Goal: Task Accomplishment & Management: Complete application form

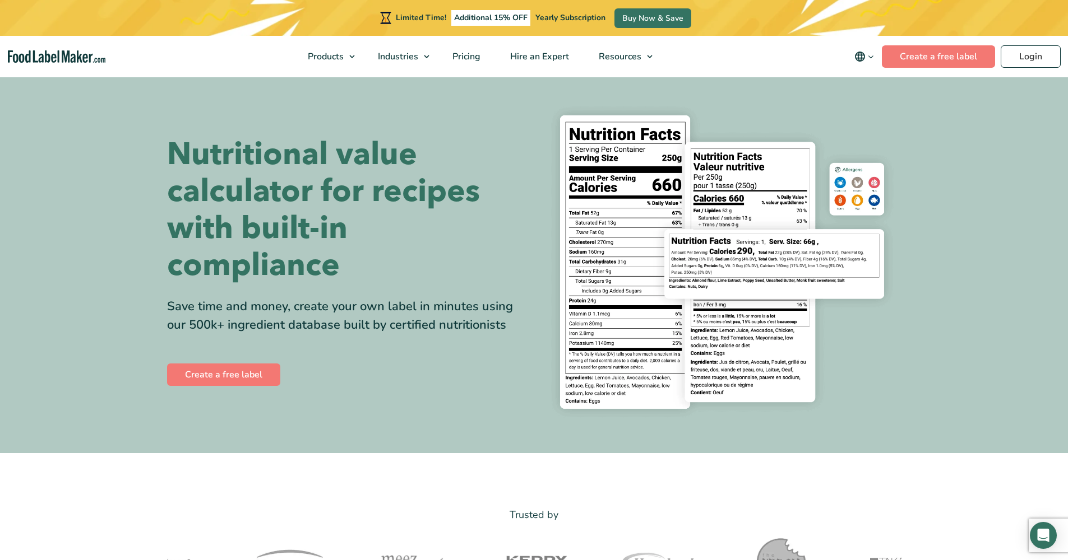
scroll to position [7, 0]
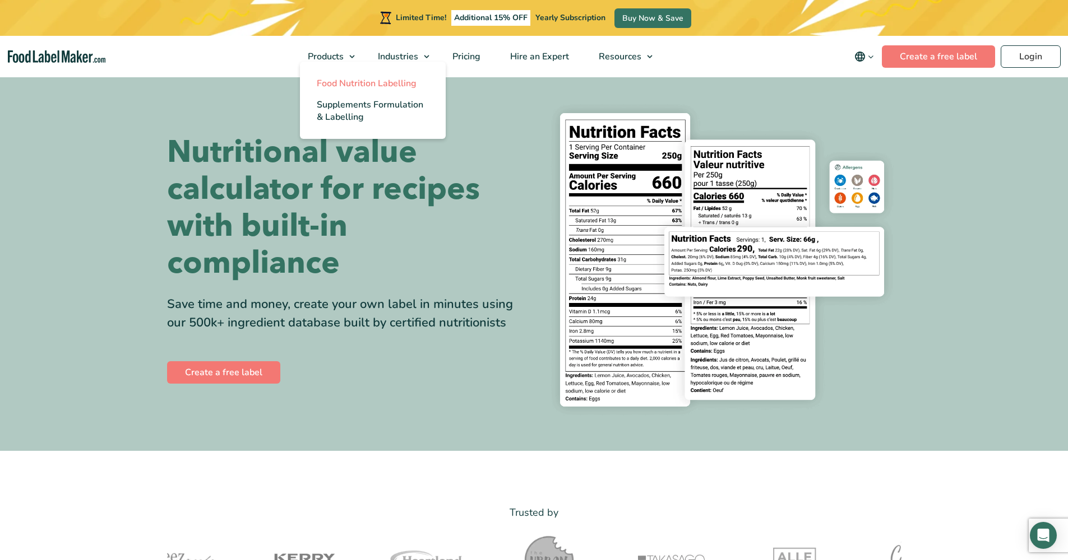
click at [349, 86] on span "Food Nutrition Labelling" at bounding box center [367, 83] width 100 height 12
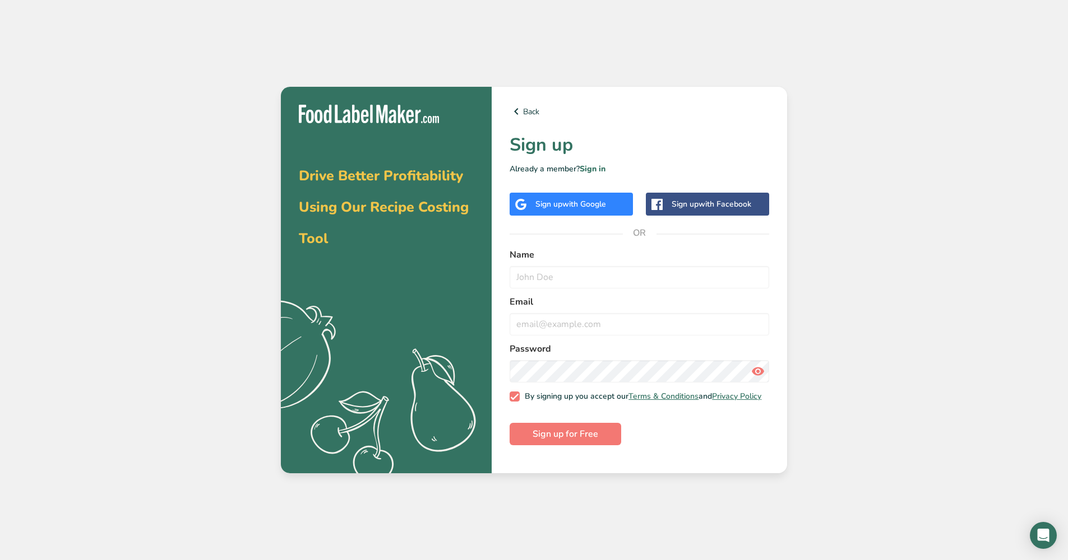
click at [611, 205] on div "Sign up with Google" at bounding box center [570, 204] width 123 height 23
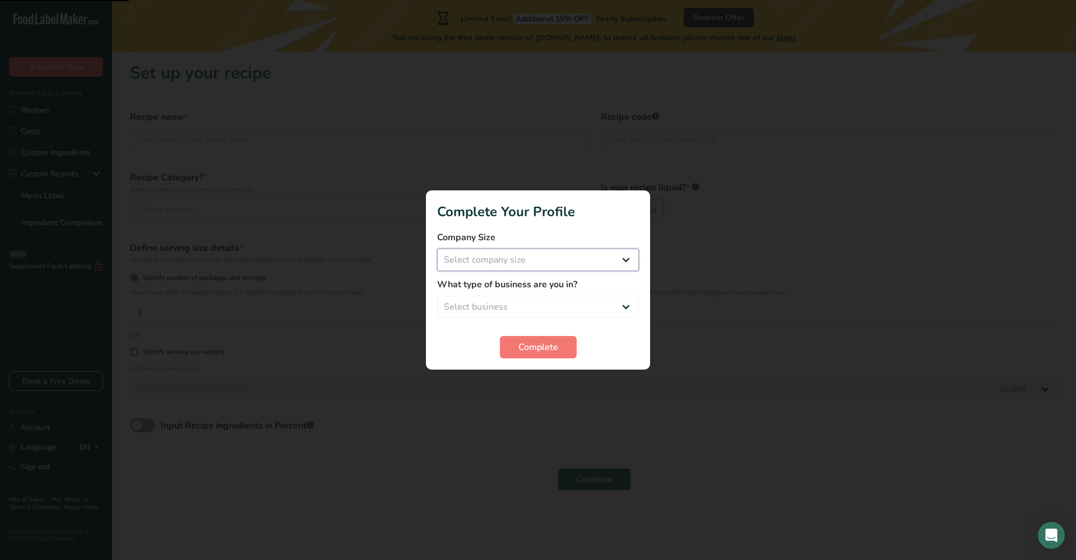
select select "1"
click at [531, 351] on span "Complete" at bounding box center [538, 347] width 40 height 13
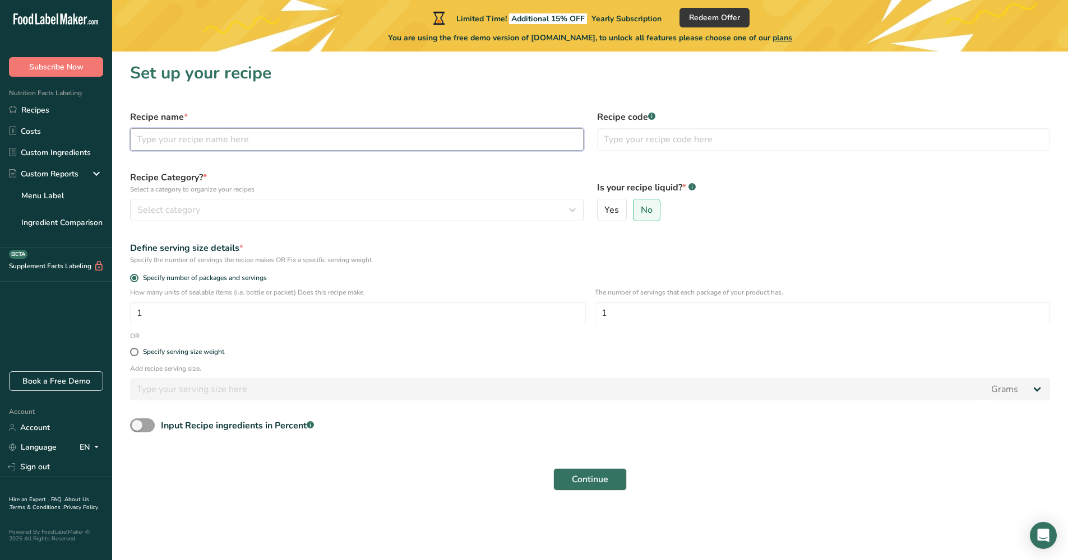
click at [196, 145] on input "text" at bounding box center [356, 139] width 453 height 22
type input "mentai rice"
click at [211, 215] on div "Select category" at bounding box center [353, 209] width 432 height 13
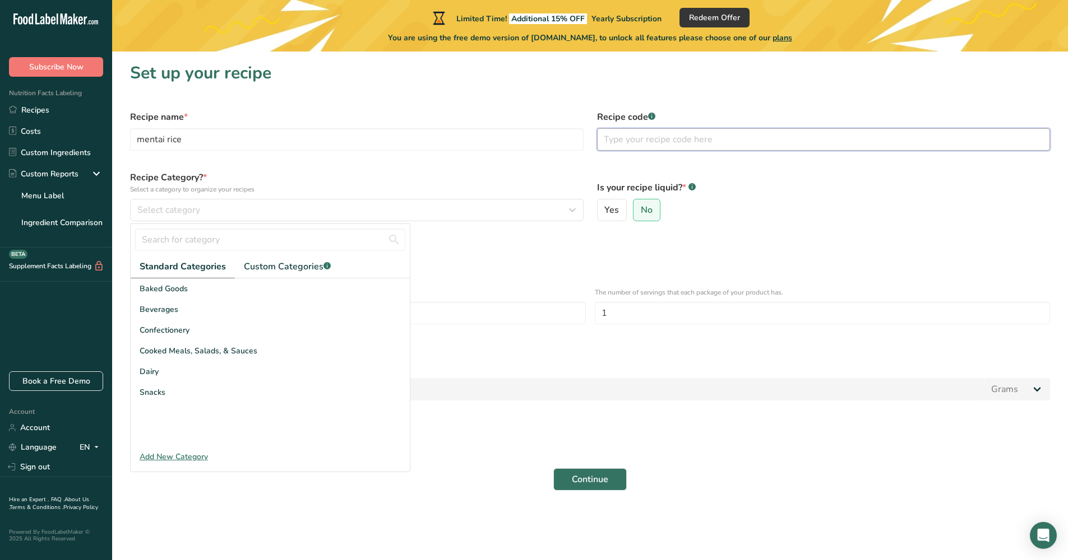
click at [633, 144] on input "text" at bounding box center [823, 139] width 453 height 22
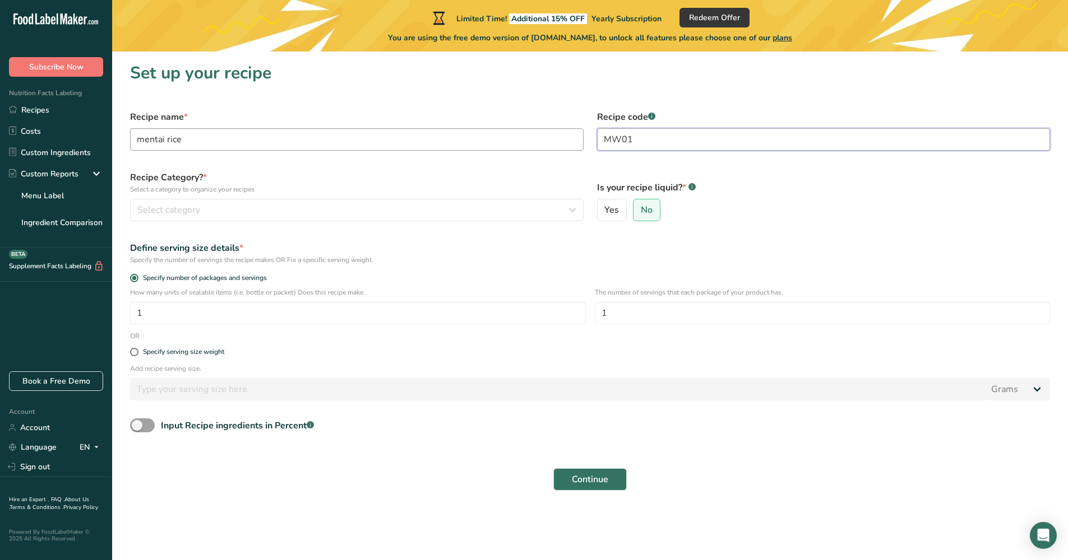
type input "MW01"
click at [226, 133] on input "mentai rice" at bounding box center [356, 139] width 453 height 22
click at [227, 143] on input "mentai rice" at bounding box center [356, 139] width 453 height 22
click at [230, 142] on input "mentai rice wagyu" at bounding box center [356, 139] width 453 height 22
type input "mentai rice"
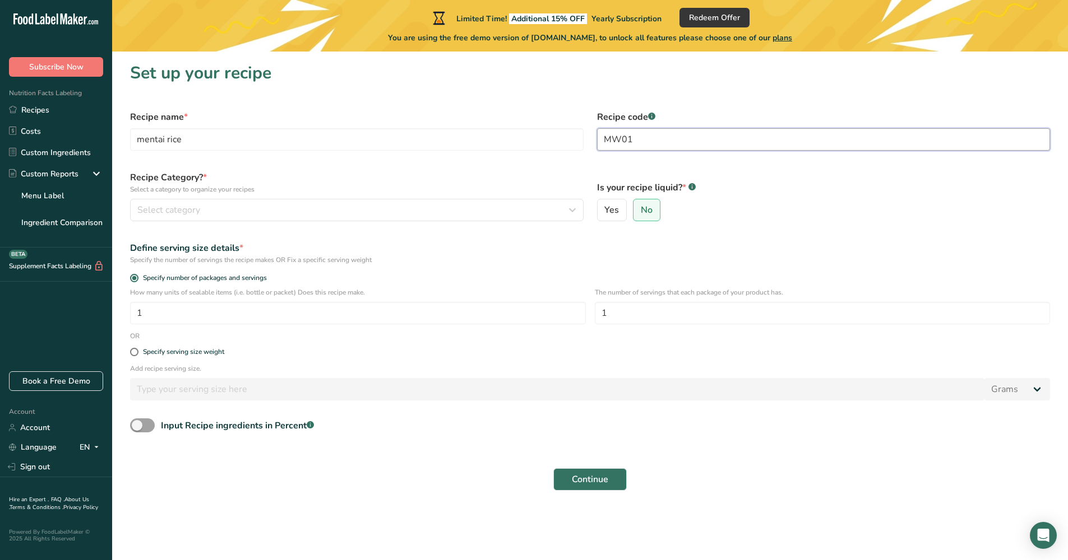
click at [707, 140] on input "MW01" at bounding box center [823, 139] width 453 height 22
type input "M01"
click at [394, 229] on form "Recipe name * mentai rice Recipe code .a-a{fill:#347362;}.b-a{fill:#fff;} M01 R…" at bounding box center [589, 301] width 933 height 394
click at [391, 214] on div "Select category" at bounding box center [353, 209] width 432 height 13
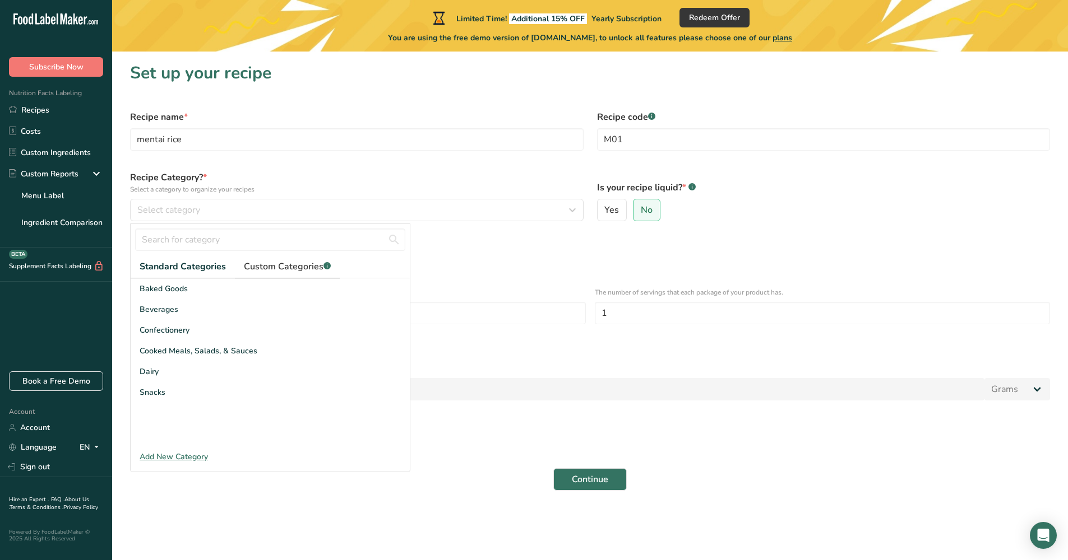
click at [270, 265] on span "Custom Categories .a-a{fill:#347362;}.b-a{fill:#fff;}" at bounding box center [287, 266] width 87 height 13
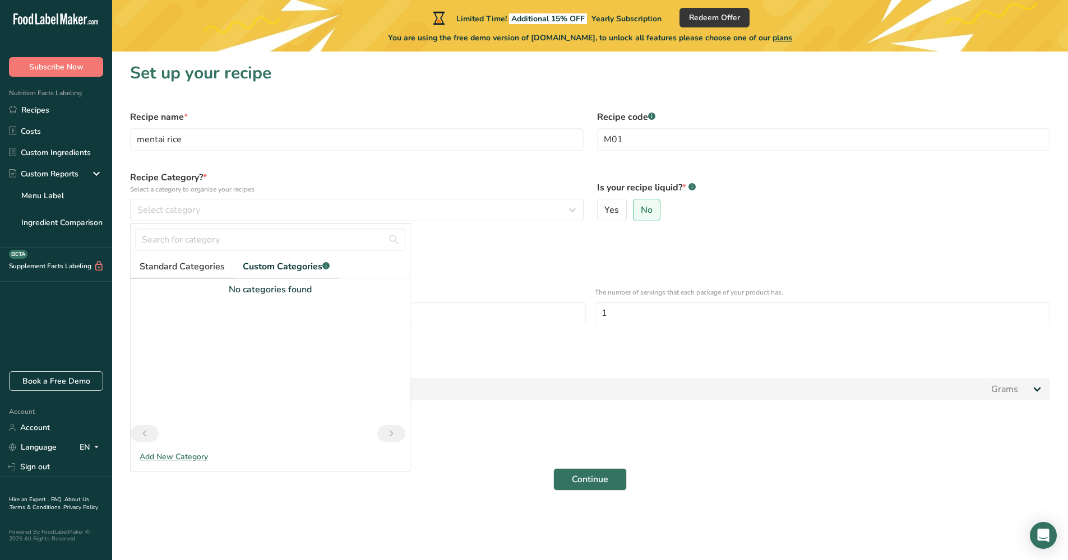
click at [183, 267] on span "Standard Categories" at bounding box center [182, 266] width 85 height 13
click at [183, 460] on div "Add New Category" at bounding box center [270, 457] width 279 height 12
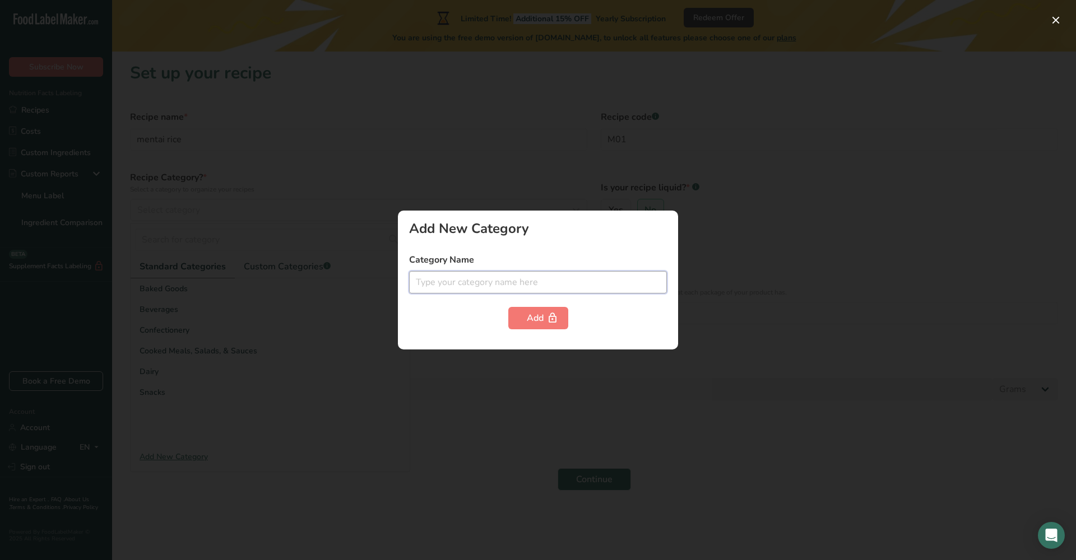
click at [465, 286] on input "text" at bounding box center [538, 282] width 258 height 22
type input "main menu"
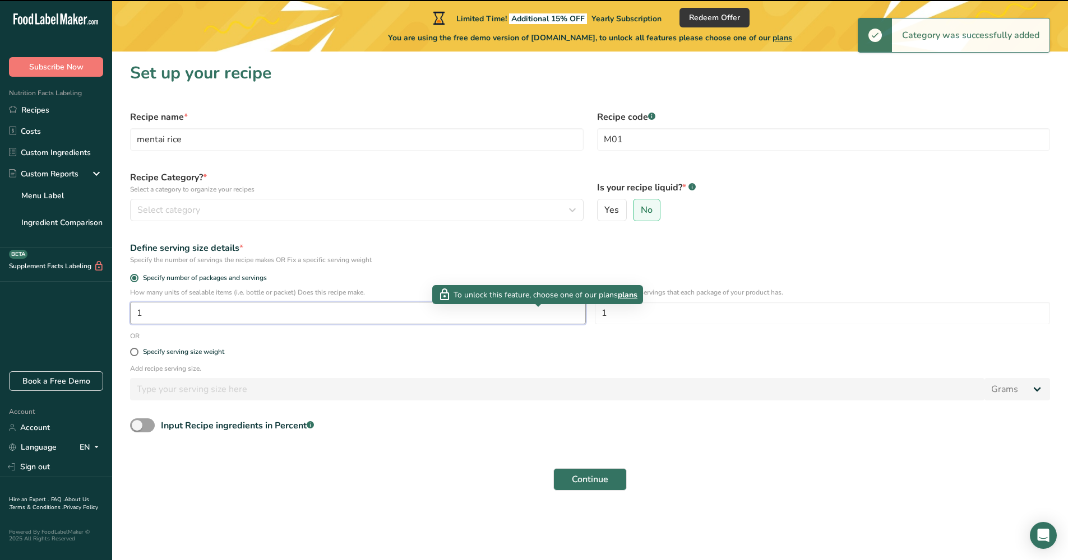
click at [522, 318] on input "1" at bounding box center [358, 313] width 456 height 22
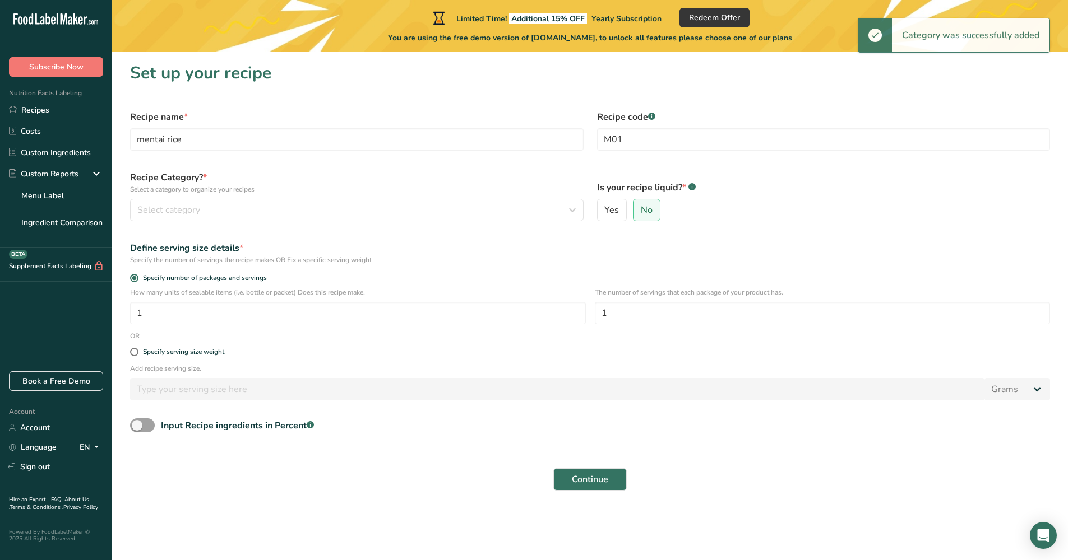
click at [452, 374] on div "Add recipe serving size. Grams kg mg mcg lb oz l mL fl oz tbsp tsp cup qt gallon" at bounding box center [589, 386] width 933 height 44
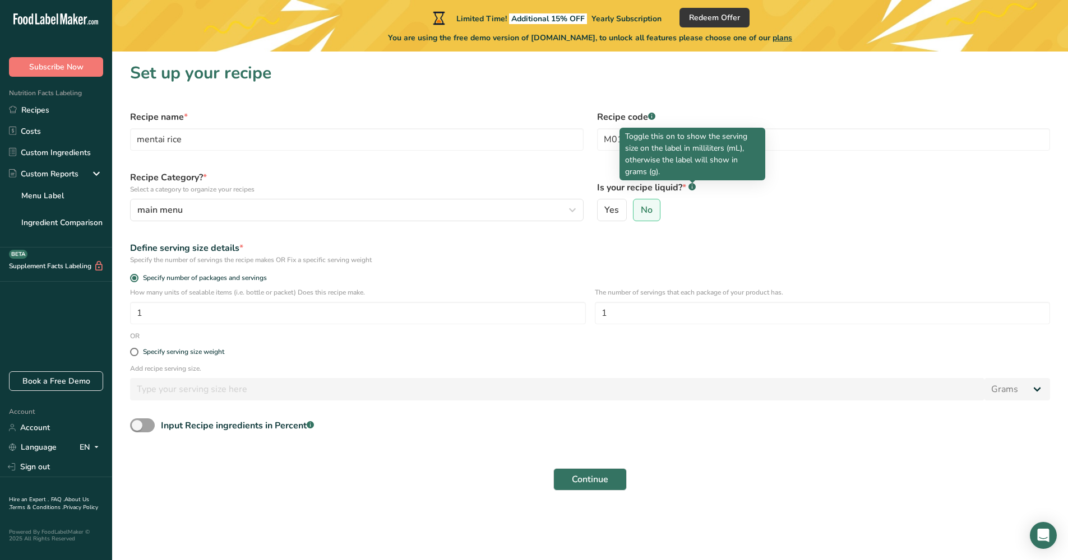
click at [692, 189] on rect at bounding box center [691, 186] width 7 height 7
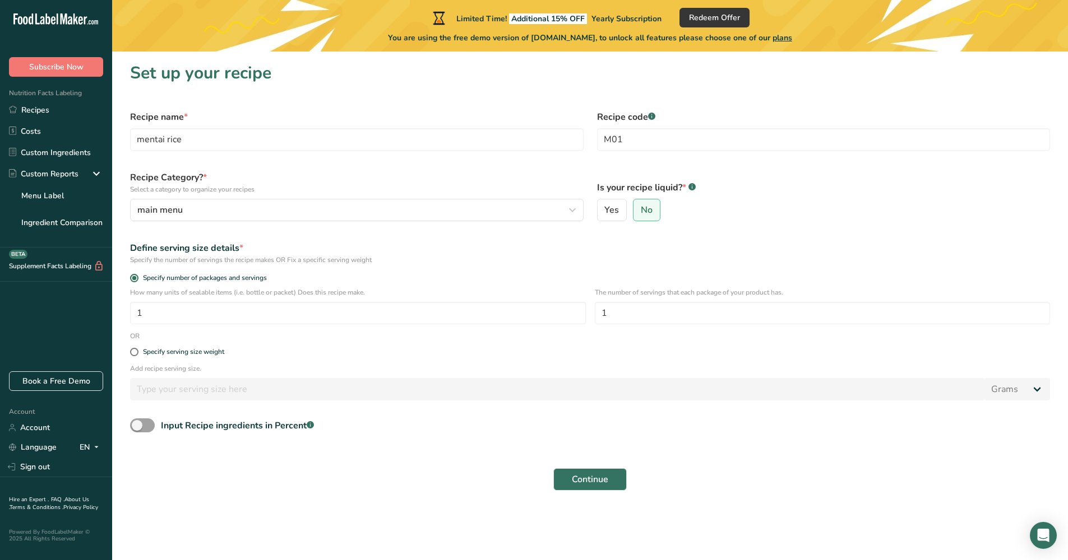
click at [692, 189] on rect at bounding box center [691, 186] width 7 height 7
click at [652, 212] on label "No" at bounding box center [646, 210] width 27 height 22
click at [641, 212] on input "No" at bounding box center [636, 210] width 7 height 7
click at [192, 311] on input "1" at bounding box center [358, 313] width 456 height 22
click at [212, 317] on input "1" at bounding box center [358, 313] width 456 height 22
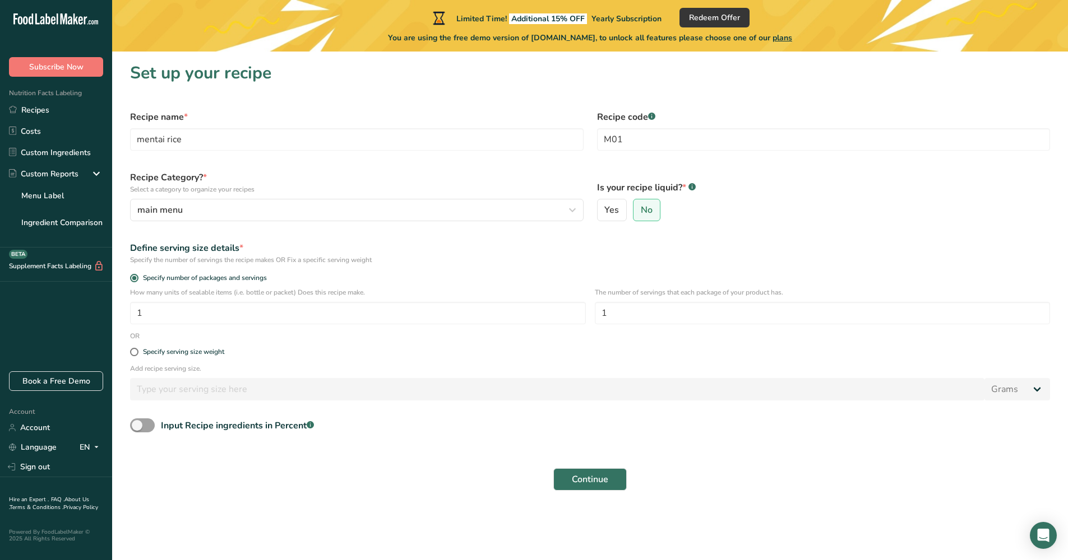
click at [263, 359] on div "Specify serving size weight" at bounding box center [589, 352] width 933 height 22
click at [626, 319] on input "1" at bounding box center [823, 313] width 456 height 22
click at [136, 354] on span at bounding box center [134, 352] width 8 height 8
click at [136, 354] on input "Specify serving size weight" at bounding box center [133, 352] width 7 height 7
radio input "true"
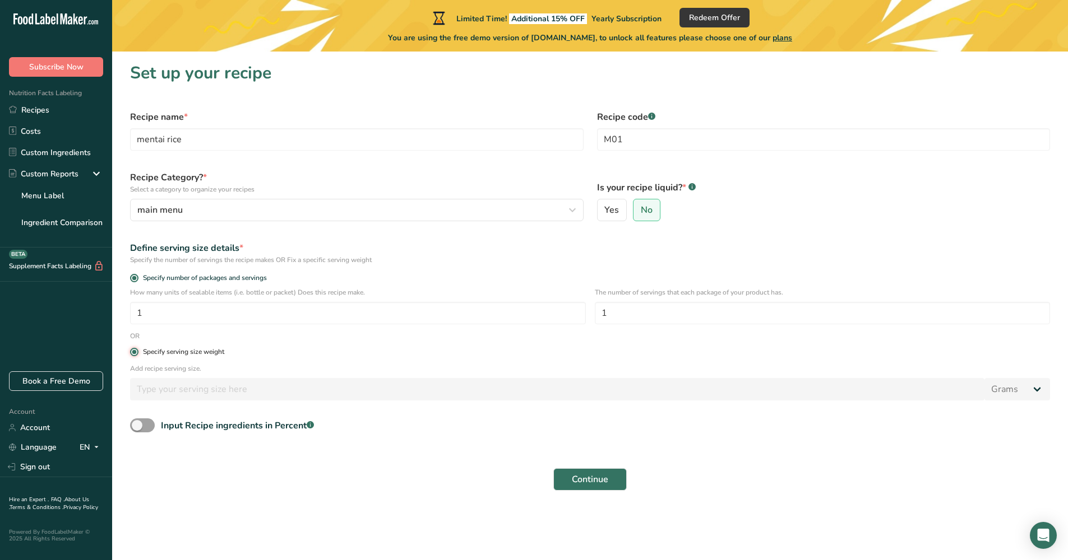
radio input "false"
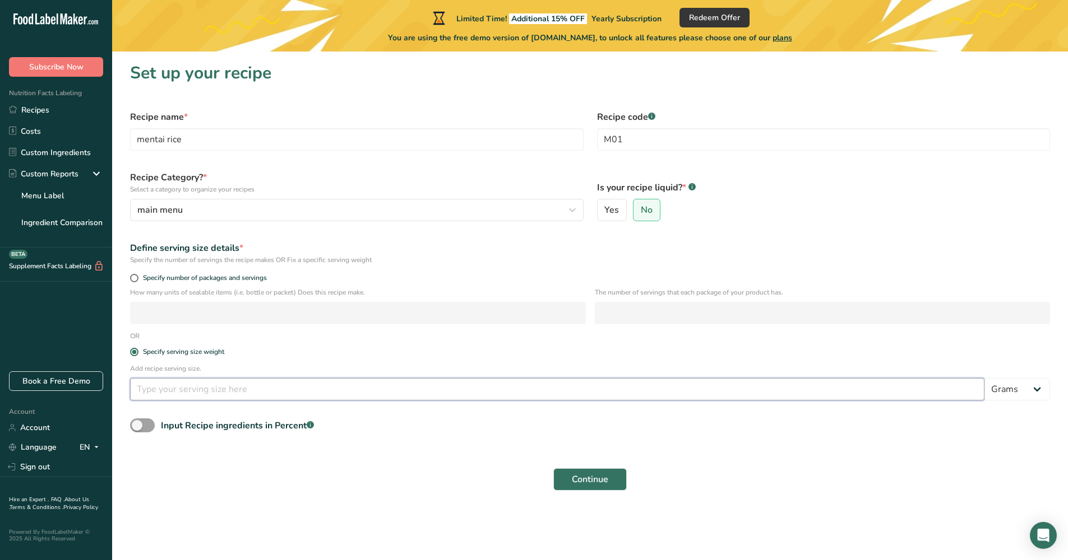
click at [224, 394] on input "number" at bounding box center [557, 389] width 854 height 22
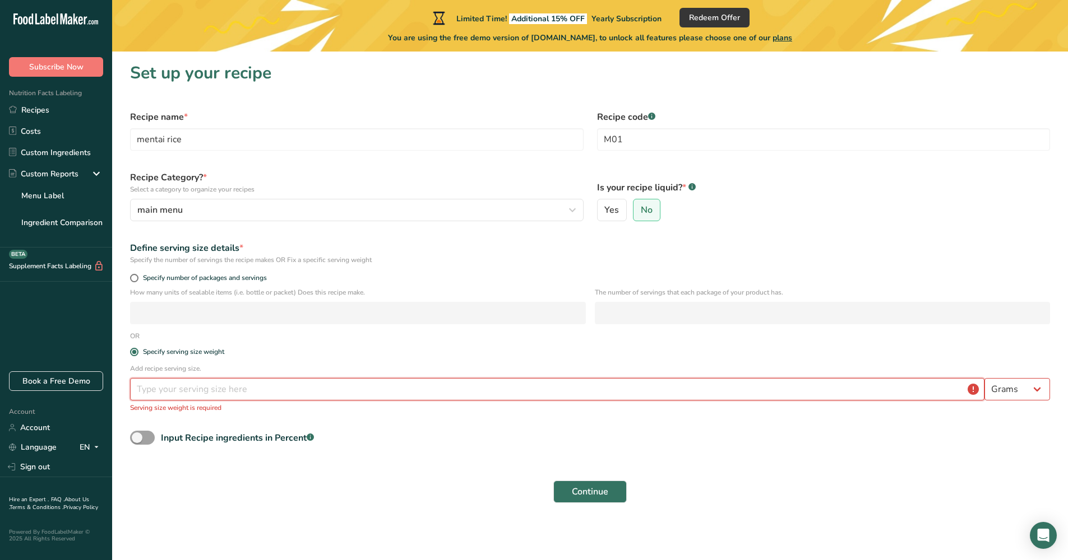
click at [590, 492] on button "Continue" at bounding box center [589, 492] width 73 height 22
click at [792, 400] on input "number" at bounding box center [557, 389] width 854 height 22
click at [784, 397] on input "number" at bounding box center [557, 389] width 854 height 22
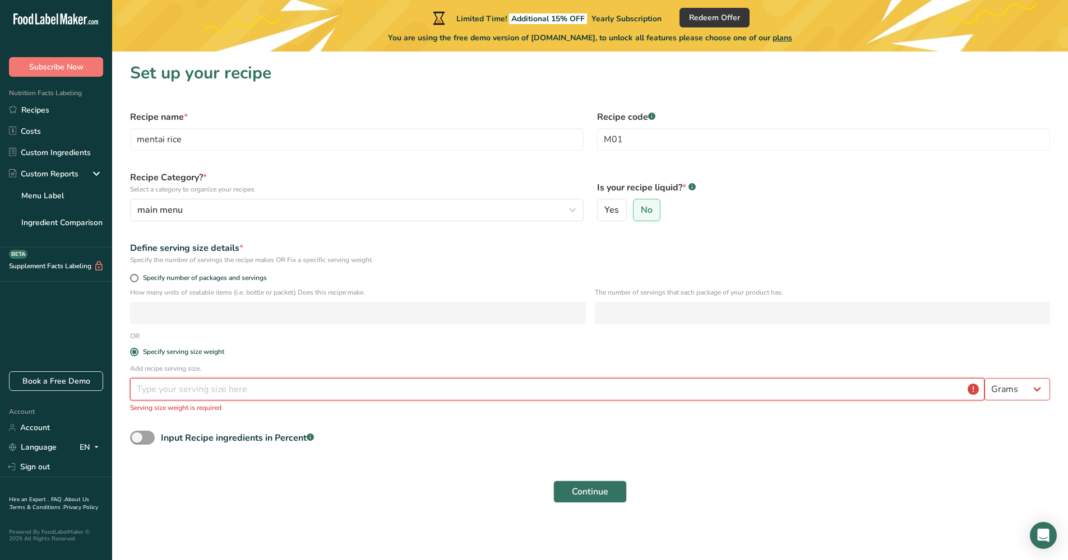
click at [784, 397] on input "number" at bounding box center [557, 389] width 854 height 22
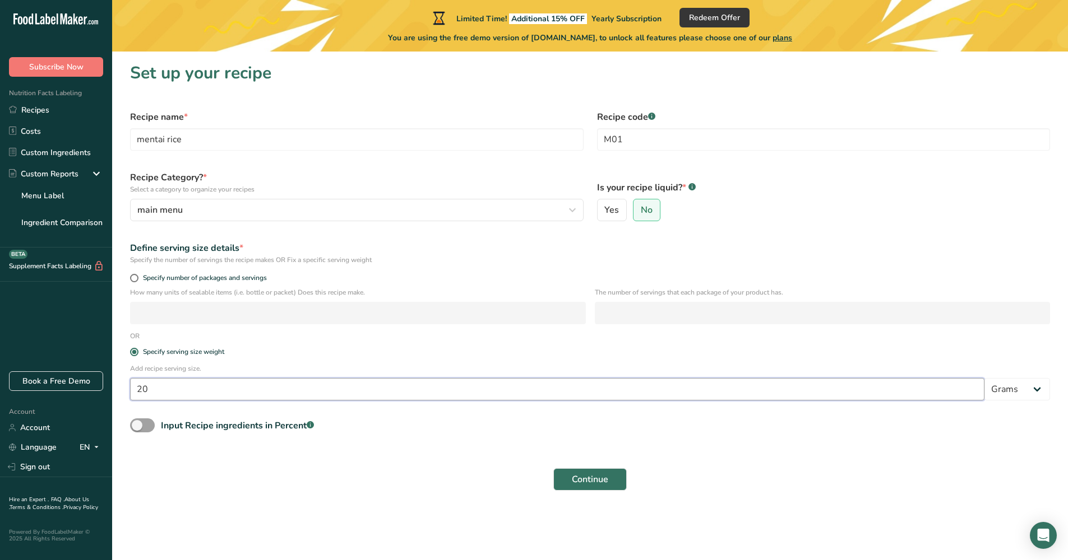
type input "200"
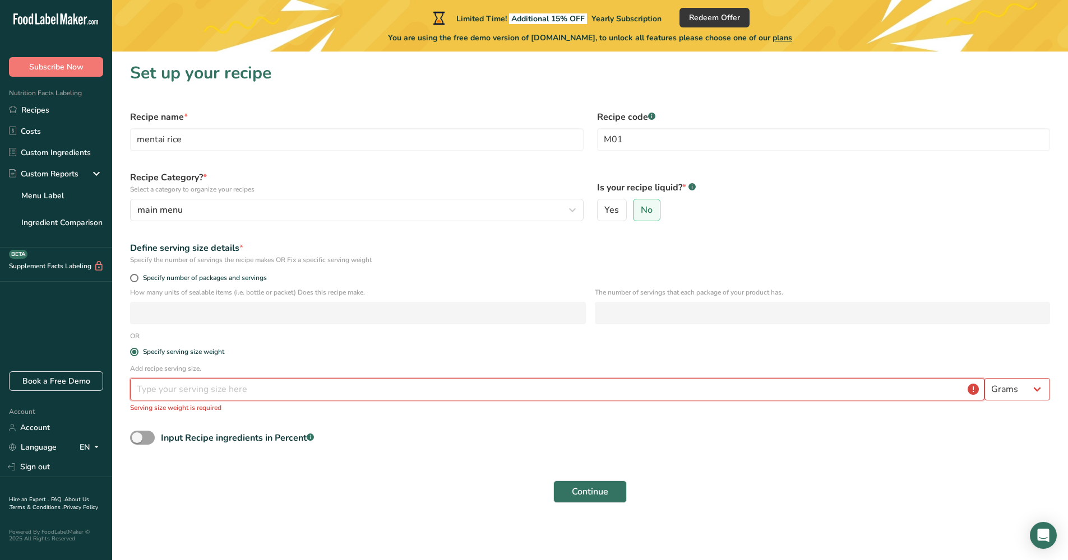
click at [590, 492] on button "Continue" at bounding box center [589, 492] width 73 height 22
click at [595, 490] on span "Continue" at bounding box center [590, 491] width 36 height 13
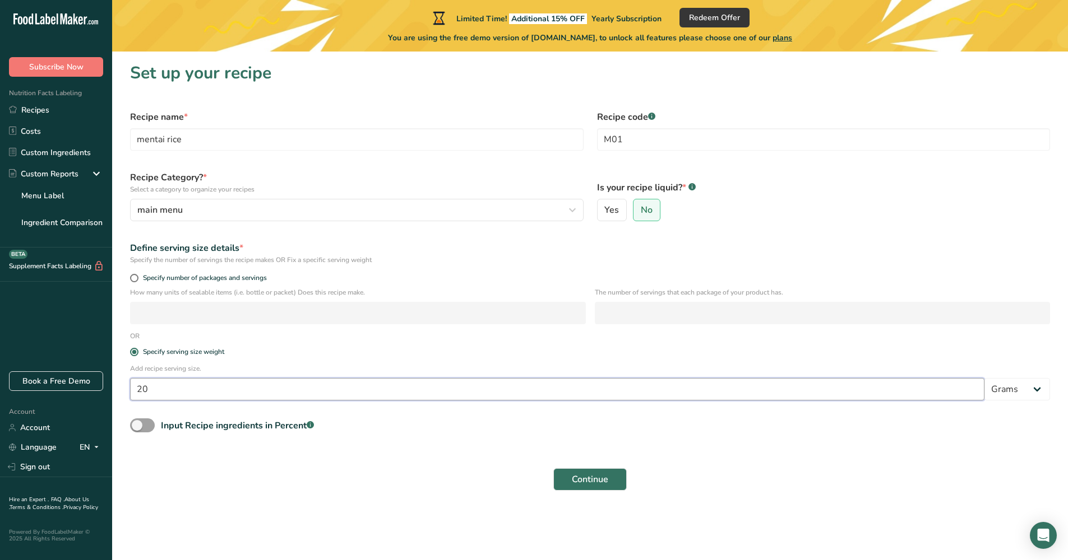
type input "2"
type input "300"
click at [582, 484] on span "Continue" at bounding box center [590, 479] width 36 height 13
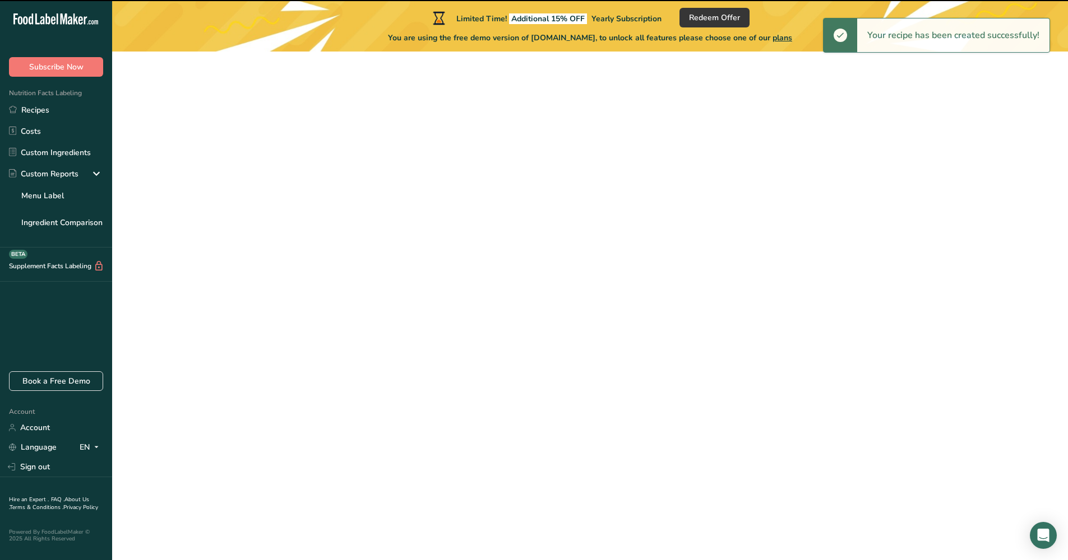
click at [381, 394] on input "300" at bounding box center [557, 389] width 854 height 22
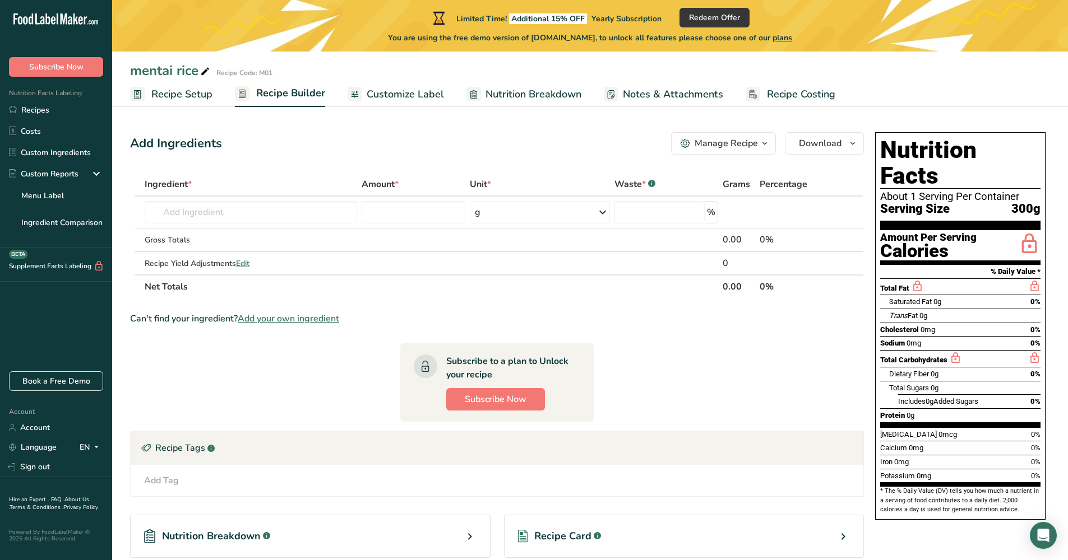
click at [1025, 202] on span "300g" at bounding box center [1025, 209] width 29 height 14
click at [188, 92] on span "Recipe Setup" at bounding box center [181, 94] width 61 height 15
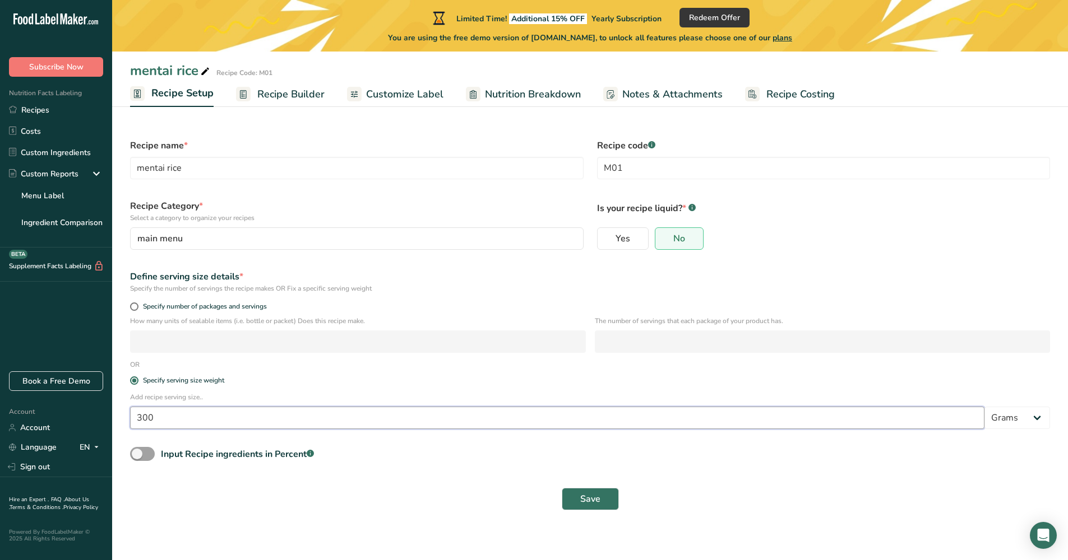
click at [235, 422] on input "300" at bounding box center [557, 418] width 854 height 22
type input "3"
type input "450"
click at [574, 504] on button "Save" at bounding box center [590, 499] width 57 height 22
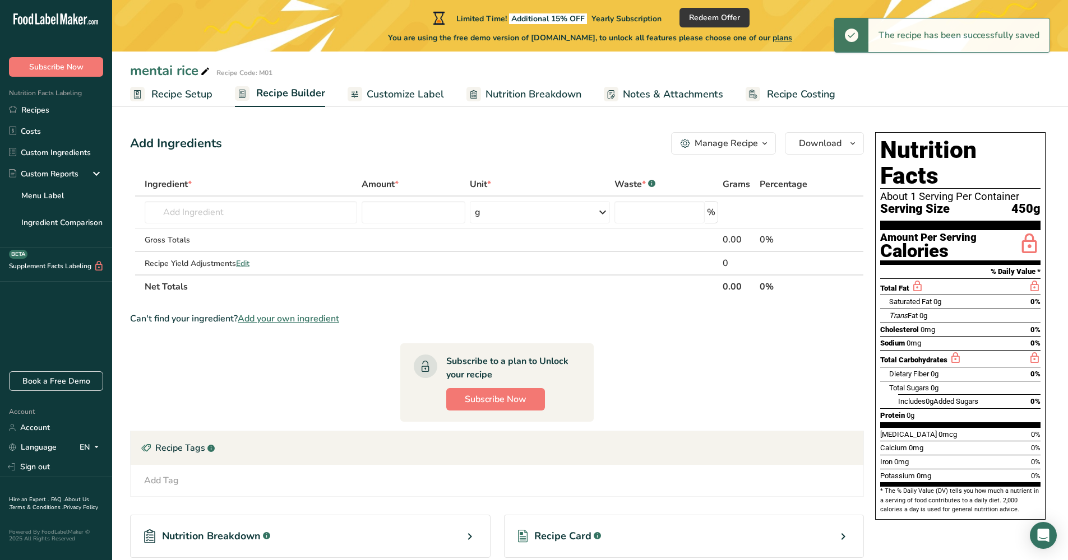
click at [294, 96] on span "Recipe Builder" at bounding box center [290, 93] width 69 height 15
click at [274, 219] on input "text" at bounding box center [251, 212] width 212 height 22
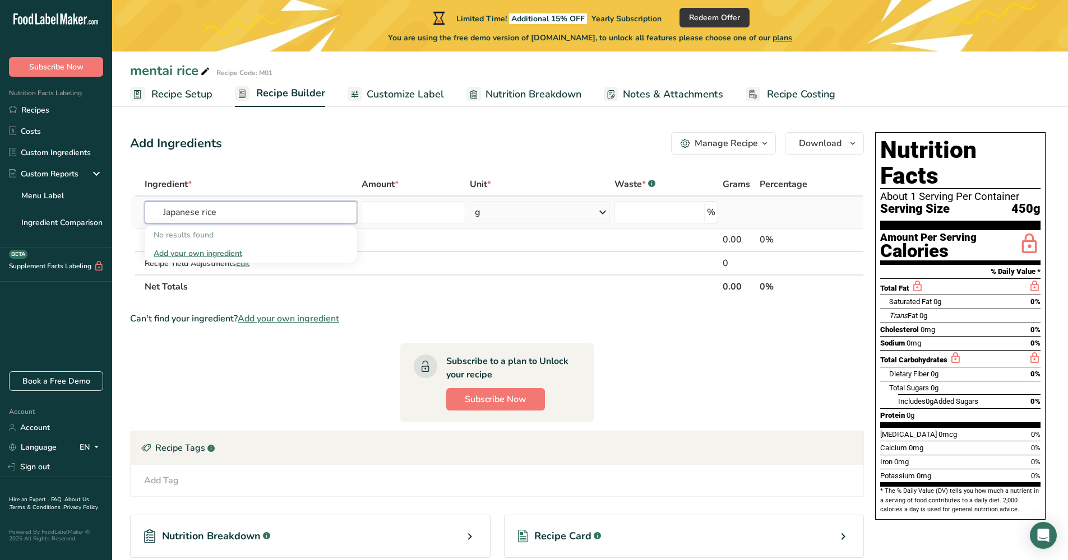
drag, startPoint x: 199, startPoint y: 215, endPoint x: 149, endPoint y: 216, distance: 49.9
click at [149, 216] on input "Japanese rice" at bounding box center [251, 212] width 212 height 22
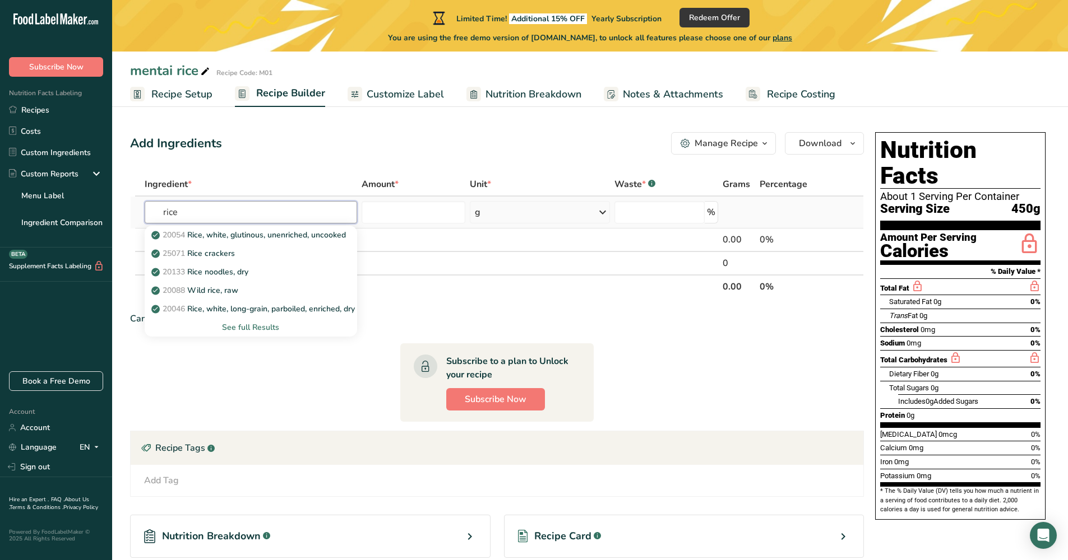
type input "rice"
click at [263, 328] on div "See full Results" at bounding box center [251, 328] width 194 height 12
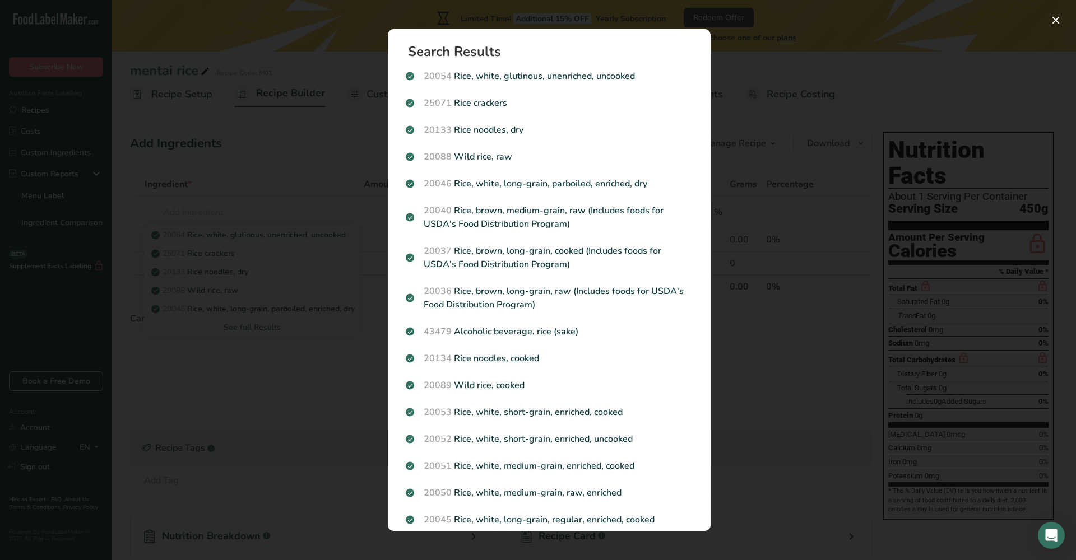
click at [830, 98] on div "Search results modal" at bounding box center [538, 280] width 1076 height 560
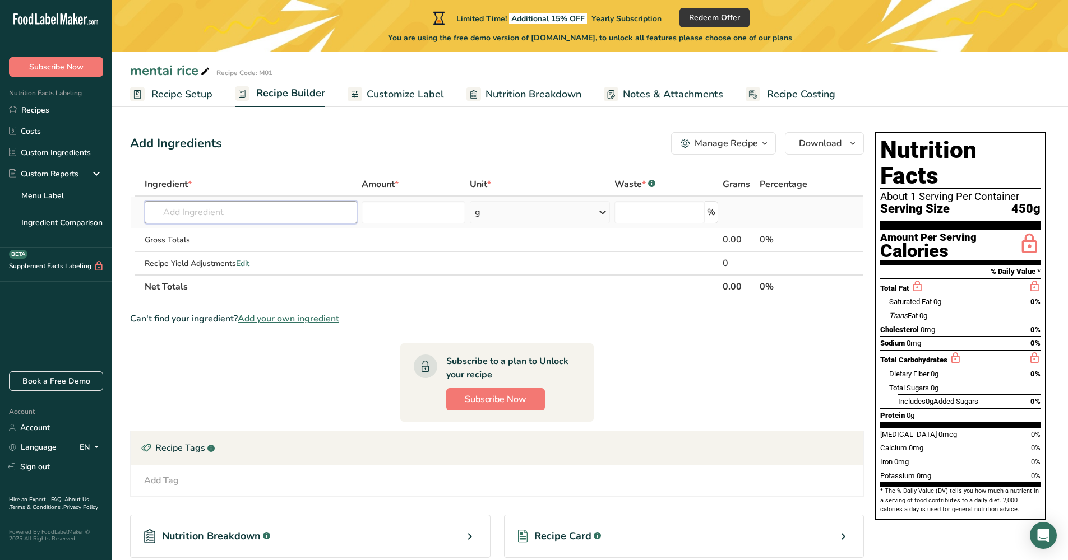
click at [211, 214] on input "text" at bounding box center [251, 212] width 212 height 22
type input "k"
type input "t"
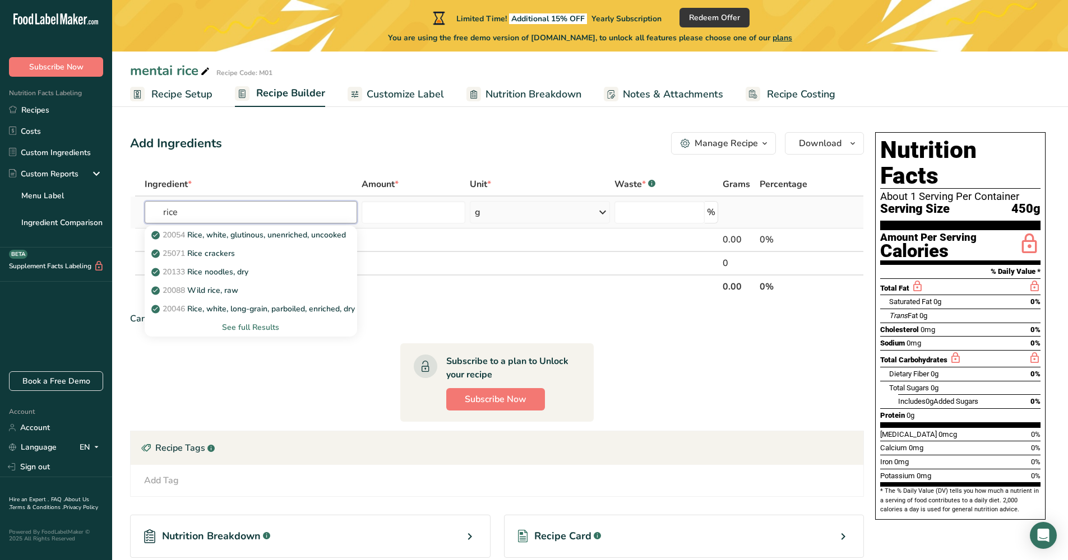
type input "rice"
click at [261, 331] on div "See full Results" at bounding box center [251, 328] width 194 height 12
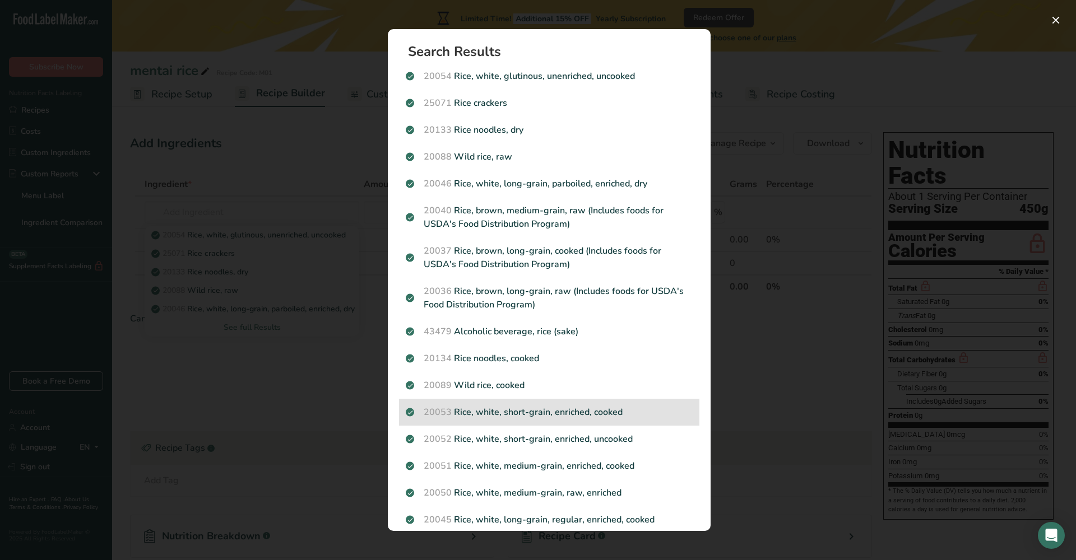
click at [563, 419] on p "20053 Rice, white, short-grain, enriched, cooked" at bounding box center [549, 412] width 287 height 13
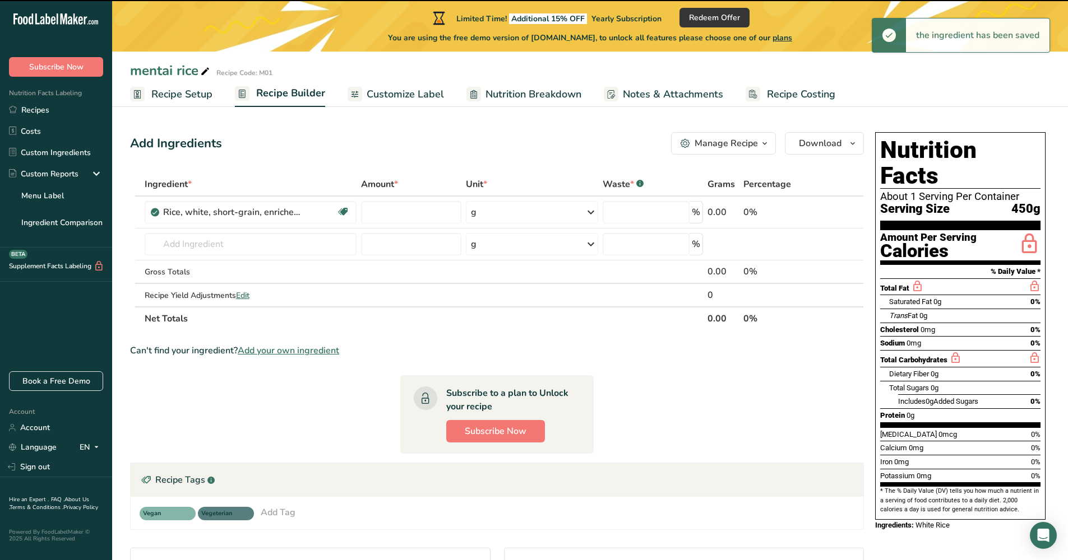
type input "0"
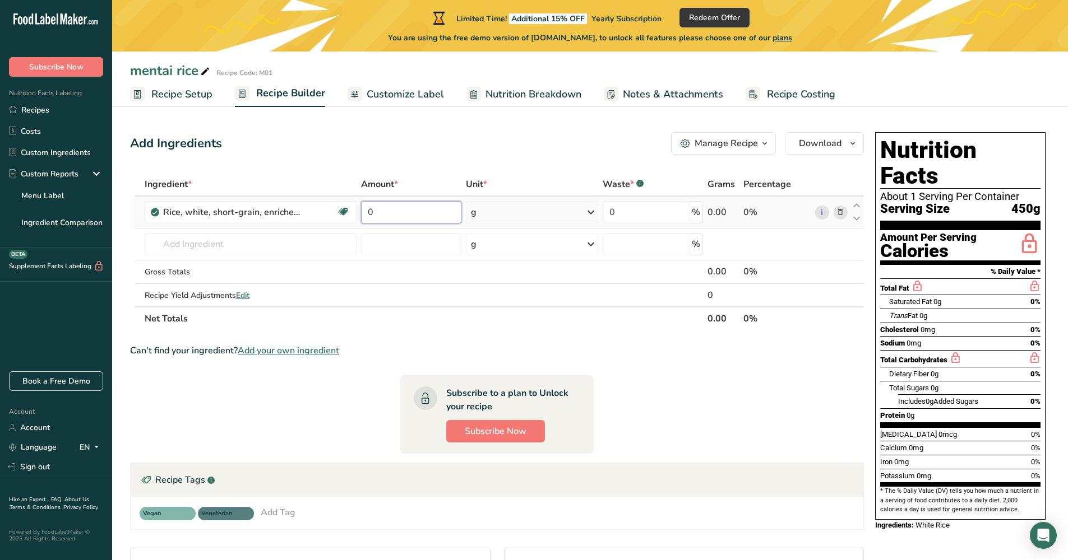
click at [430, 209] on input "0" at bounding box center [411, 212] width 100 height 22
type input "230"
click at [330, 249] on div "Ingredient * Amount * Unit * Waste * .a-a{fill:#347362;}.b-a{fill:#fff;} Grams …" at bounding box center [497, 252] width 734 height 158
click at [338, 247] on input "text" at bounding box center [251, 244] width 212 height 22
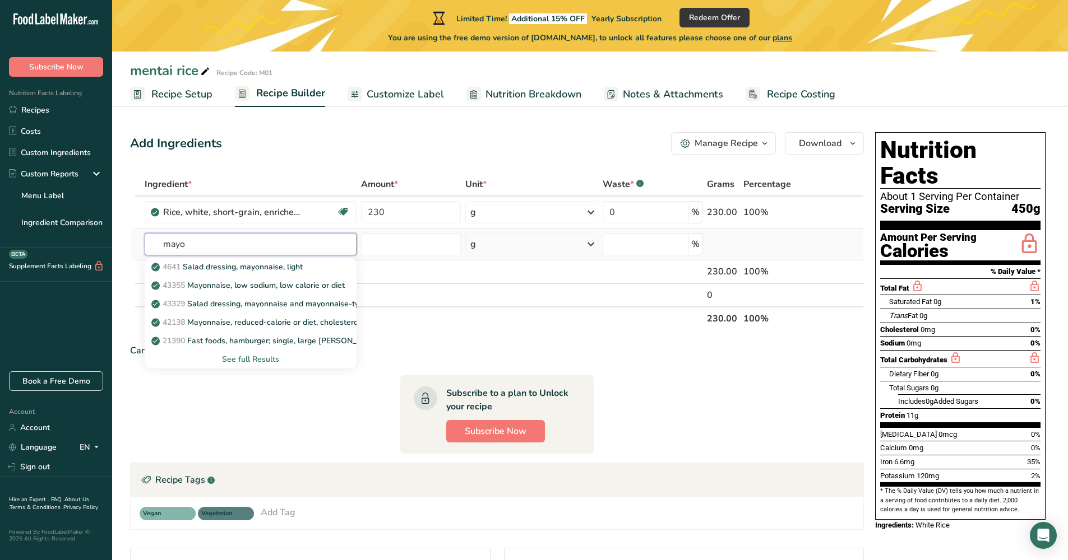
type input "mayo"
click at [281, 359] on div "See full Results" at bounding box center [251, 360] width 194 height 12
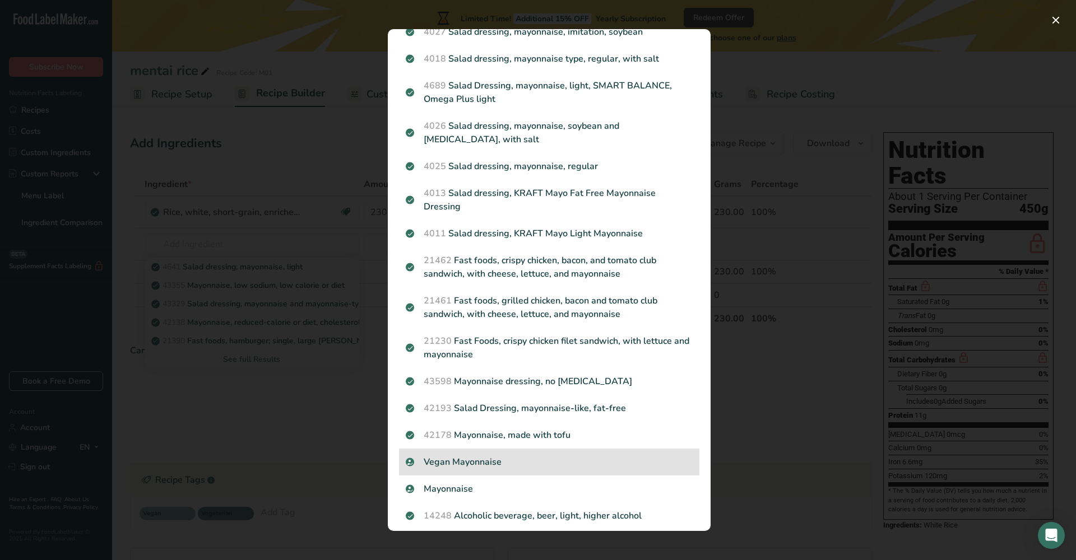
scroll to position [531, 0]
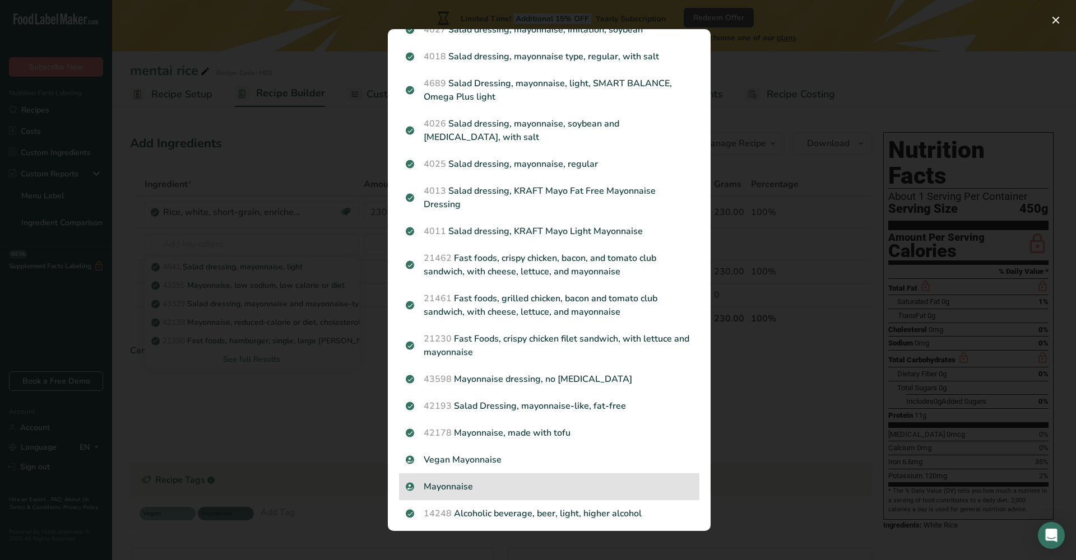
click at [485, 480] on p "Mayonnaise" at bounding box center [549, 486] width 287 height 13
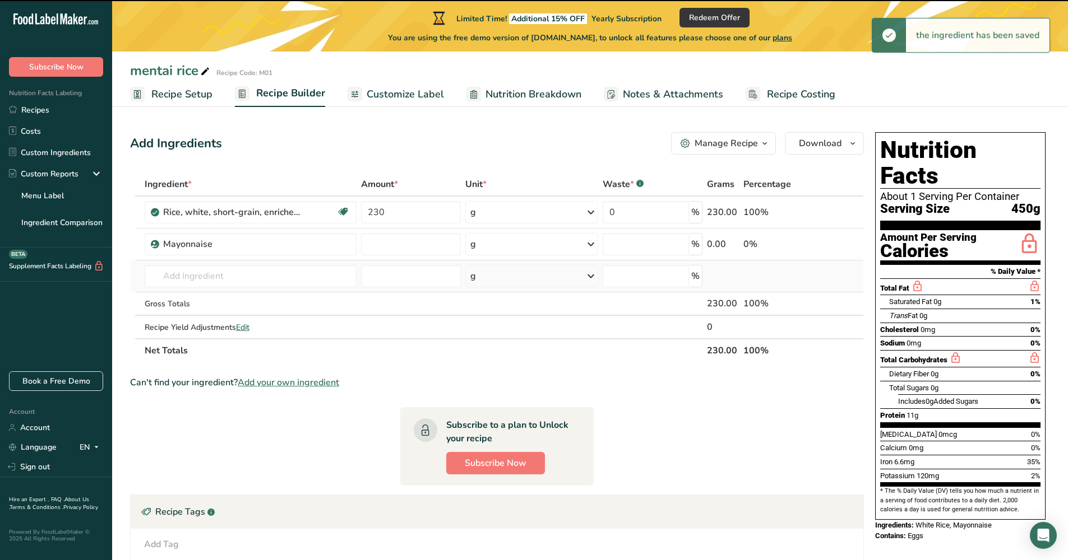
type input "0"
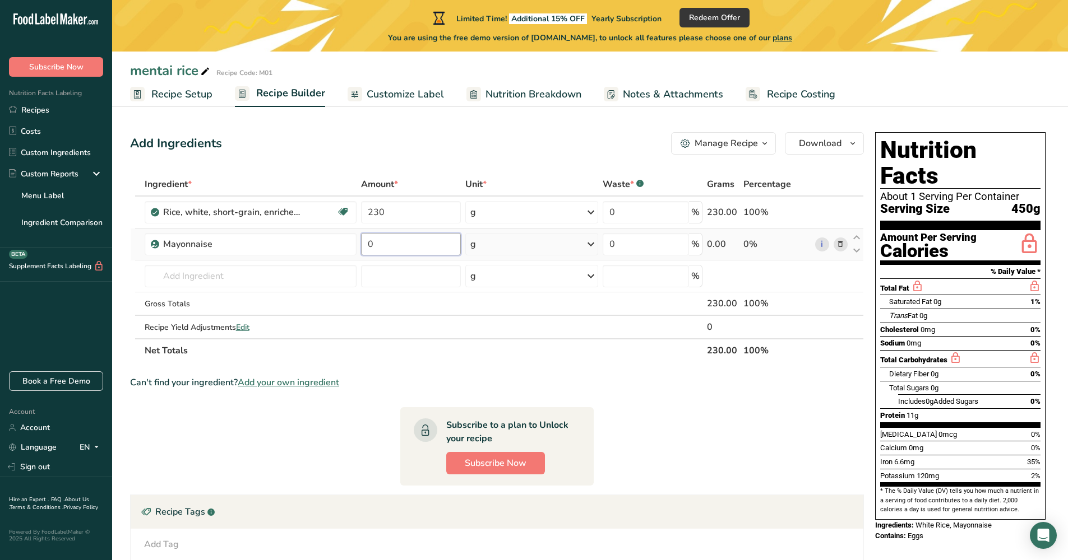
click at [392, 239] on input "0" at bounding box center [411, 244] width 100 height 22
type input "1100"
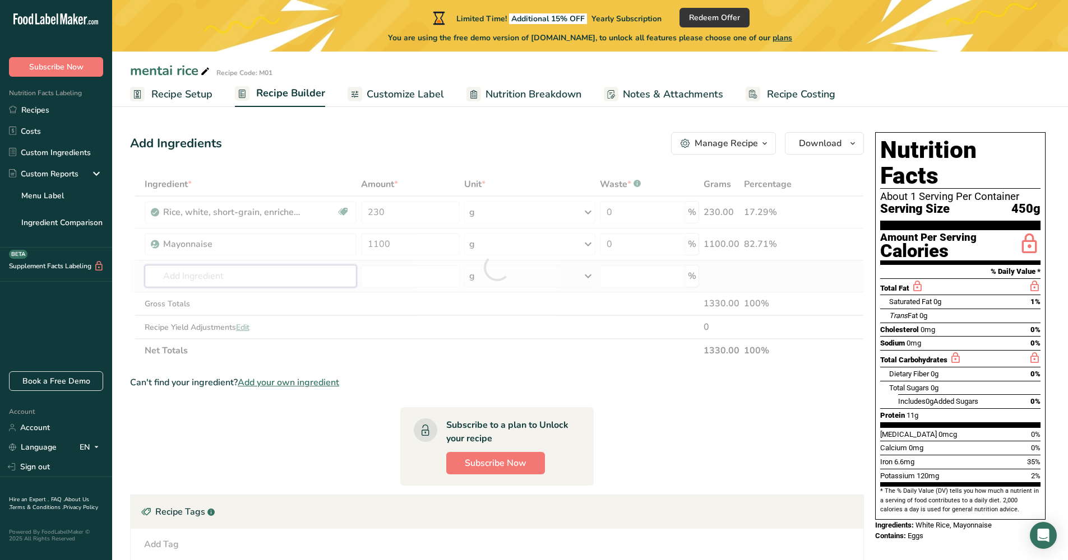
click at [221, 284] on div "Ingredient * Amount * Unit * Waste * .a-a{fill:#347362;}.b-a{fill:#fff;} Grams …" at bounding box center [497, 268] width 734 height 190
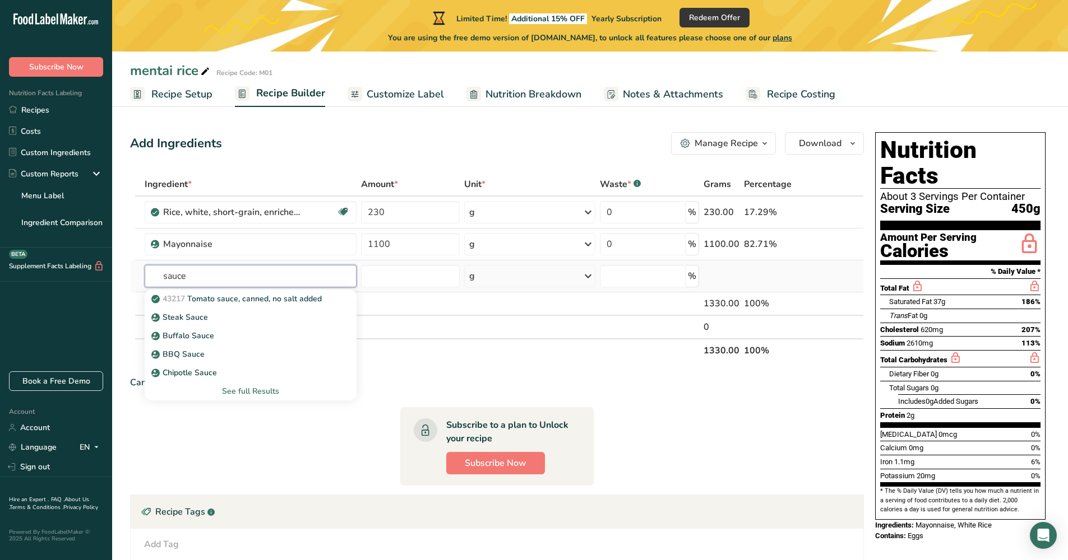
click at [221, 280] on input "sauce" at bounding box center [251, 276] width 212 height 22
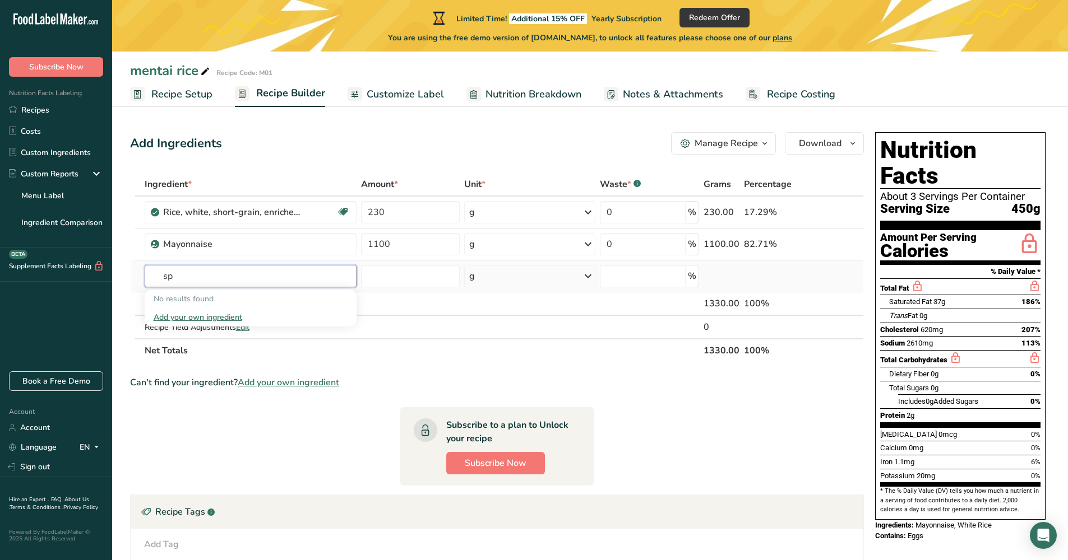
type input "s"
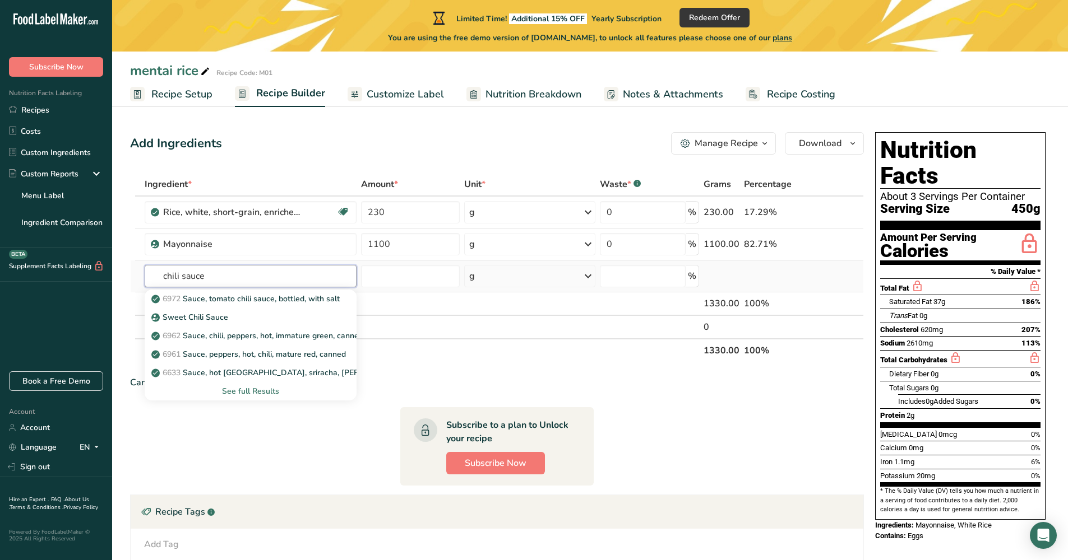
type input "chili sauce"
click at [259, 392] on div "See full Results" at bounding box center [251, 392] width 194 height 12
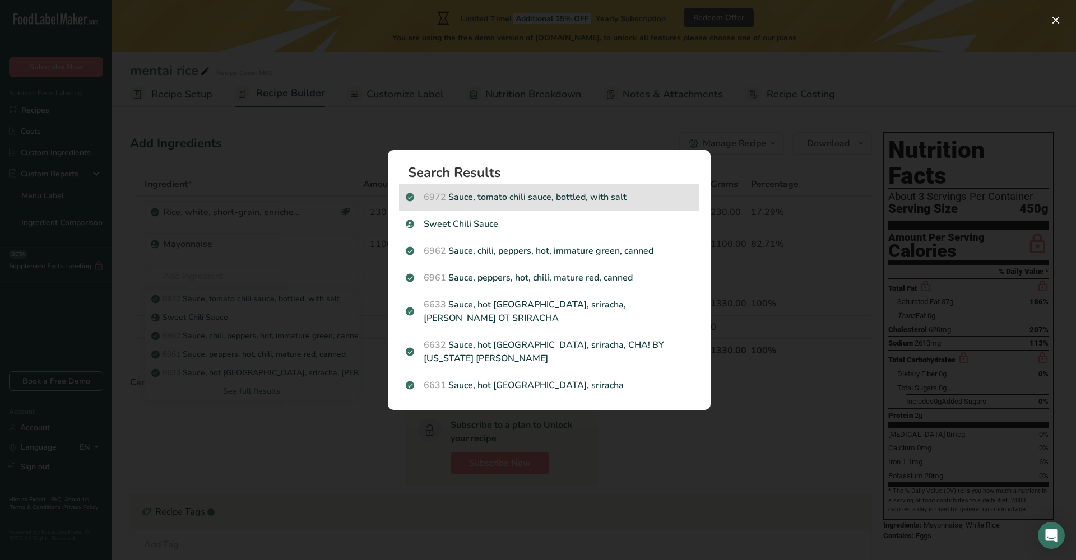
click at [516, 204] on p "6972 Sauce, tomato chili sauce, bottled, with salt" at bounding box center [549, 197] width 287 height 13
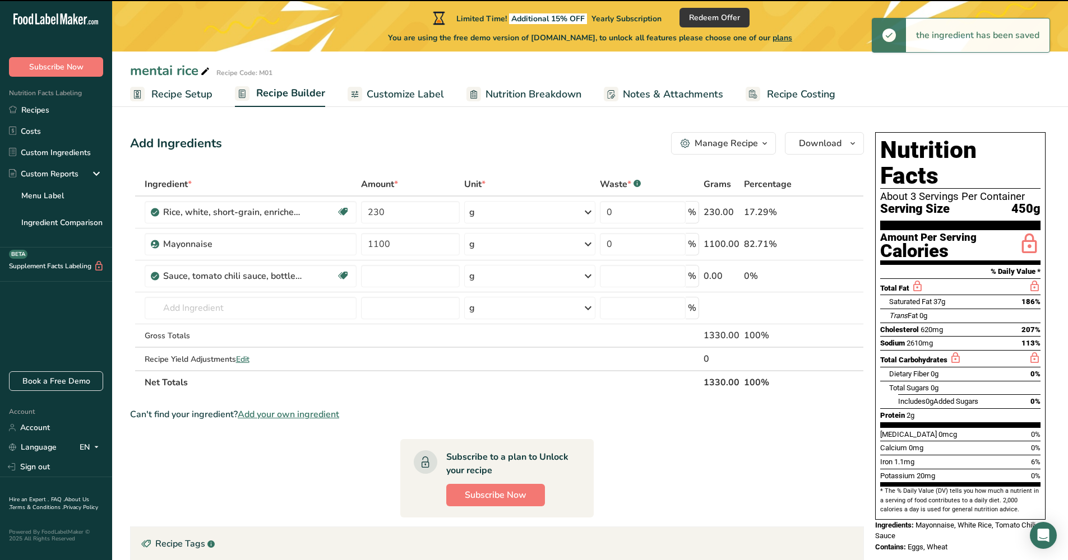
type input "0"
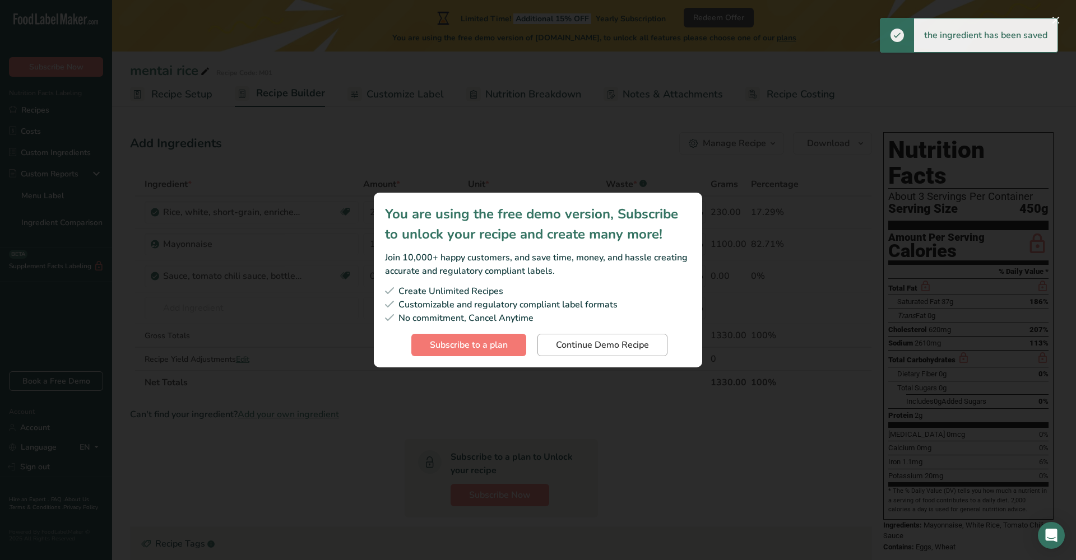
click at [573, 354] on button "Continue Demo Recipe" at bounding box center [602, 345] width 130 height 22
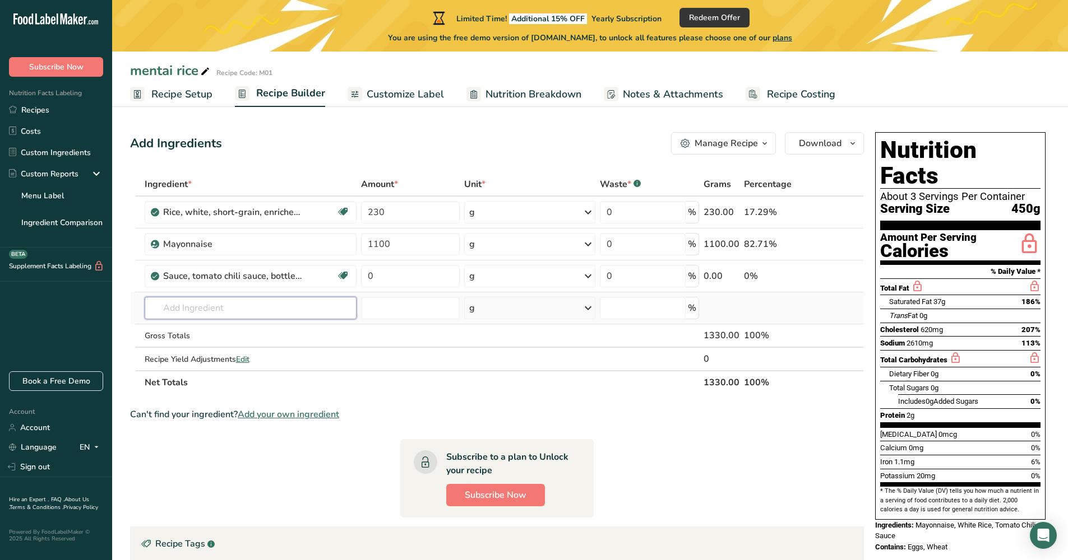
click at [270, 299] on input "text" at bounding box center [251, 308] width 212 height 22
type input "ebook"
drag, startPoint x: 275, startPoint y: 284, endPoint x: 241, endPoint y: 305, distance: 40.0
click at [241, 305] on input "ebook" at bounding box center [251, 308] width 212 height 22
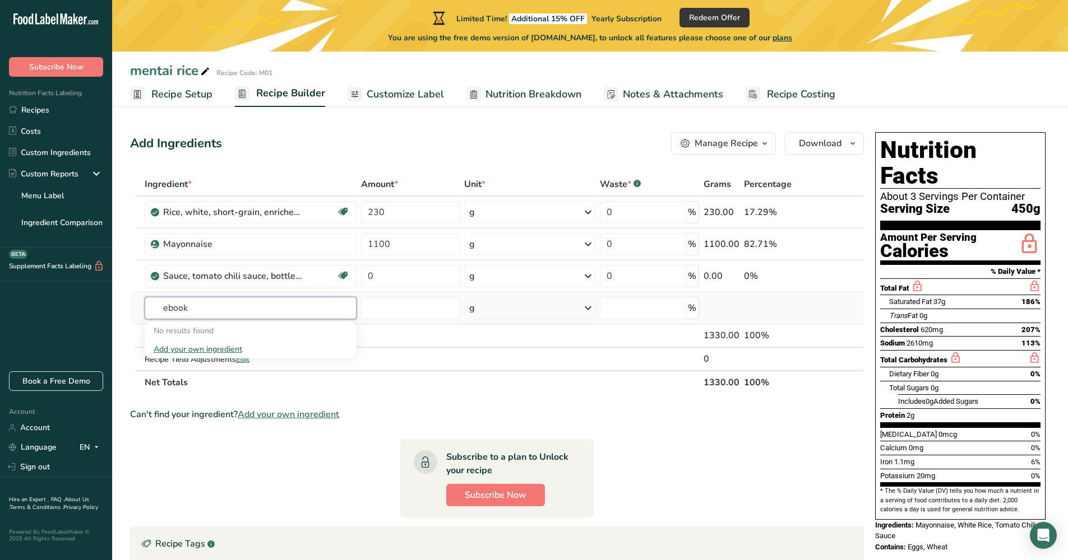
click at [241, 305] on input "ebook" at bounding box center [251, 308] width 212 height 22
type input "t"
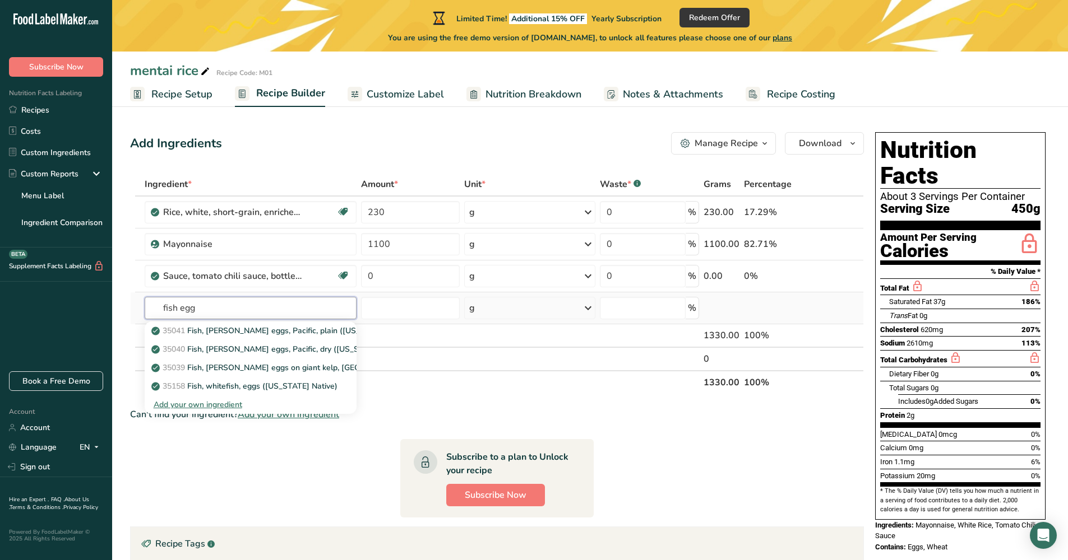
type input "fish egg"
click at [234, 405] on div "Add your own ingredient" at bounding box center [251, 405] width 194 height 12
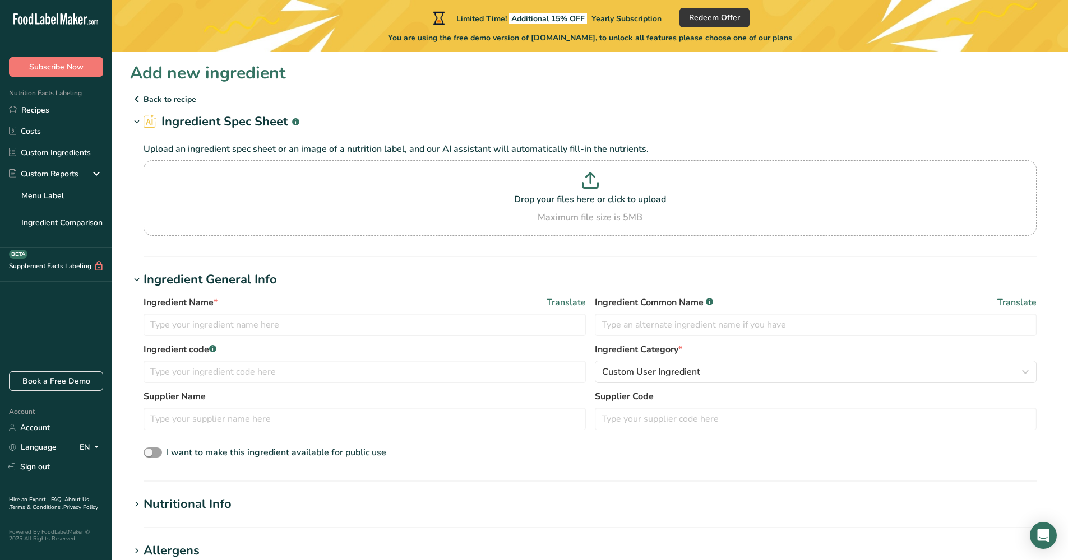
click at [139, 98] on icon at bounding box center [136, 99] width 13 height 20
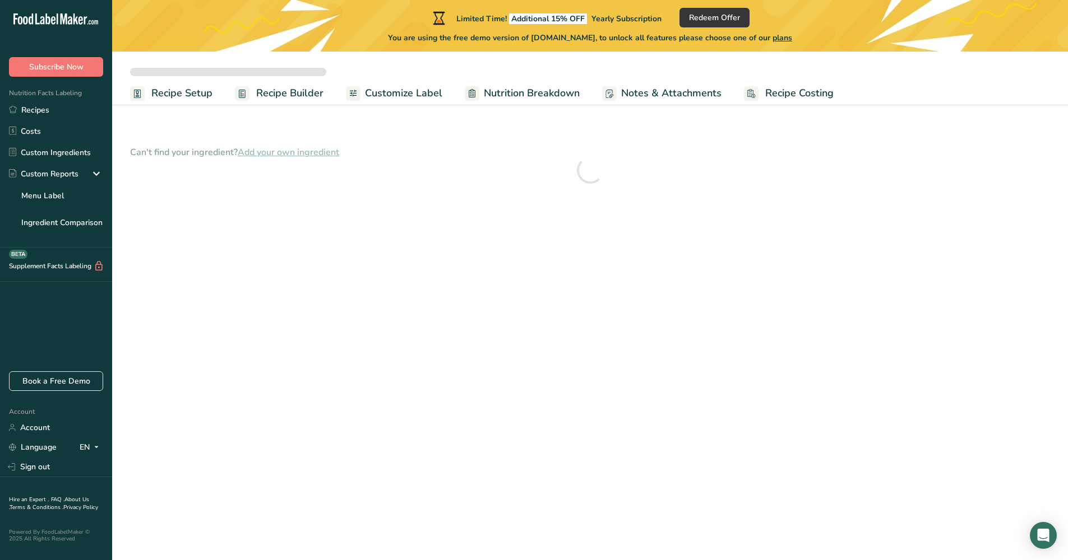
click at [271, 93] on span "Recipe Builder" at bounding box center [289, 93] width 67 height 15
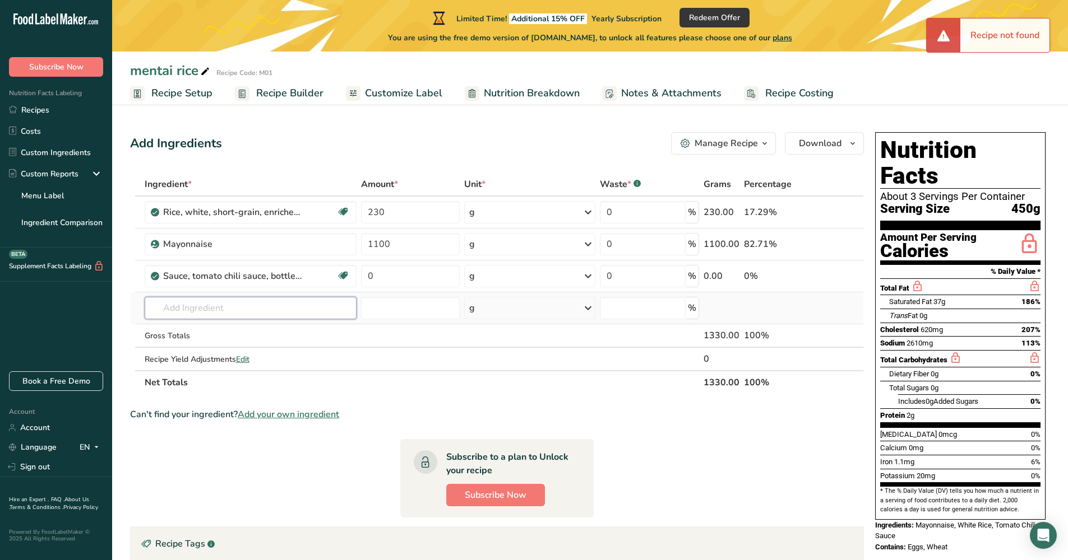
click at [214, 303] on input "text" at bounding box center [251, 308] width 212 height 22
click at [215, 312] on input "text" at bounding box center [251, 308] width 212 height 22
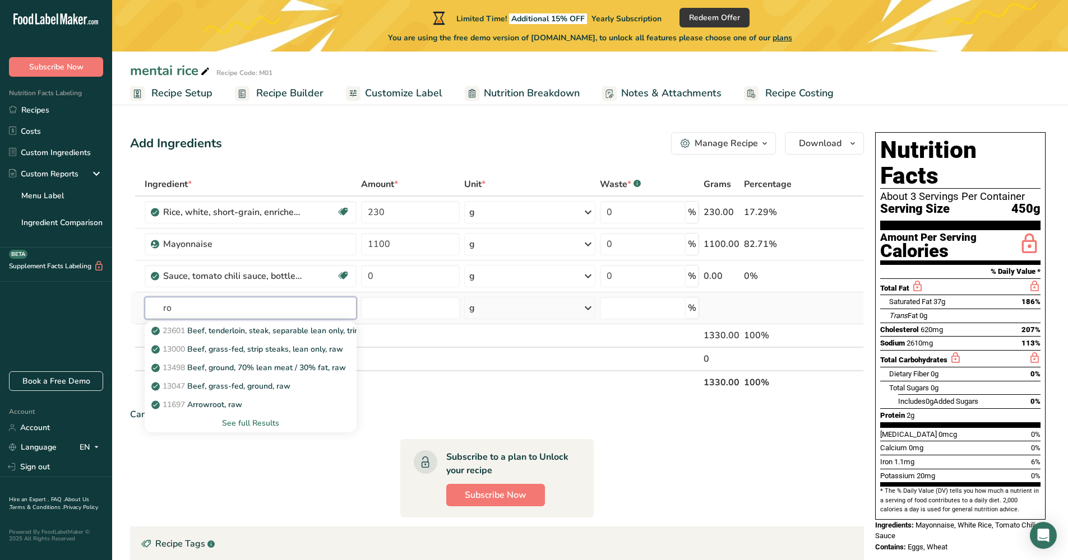
type input "r"
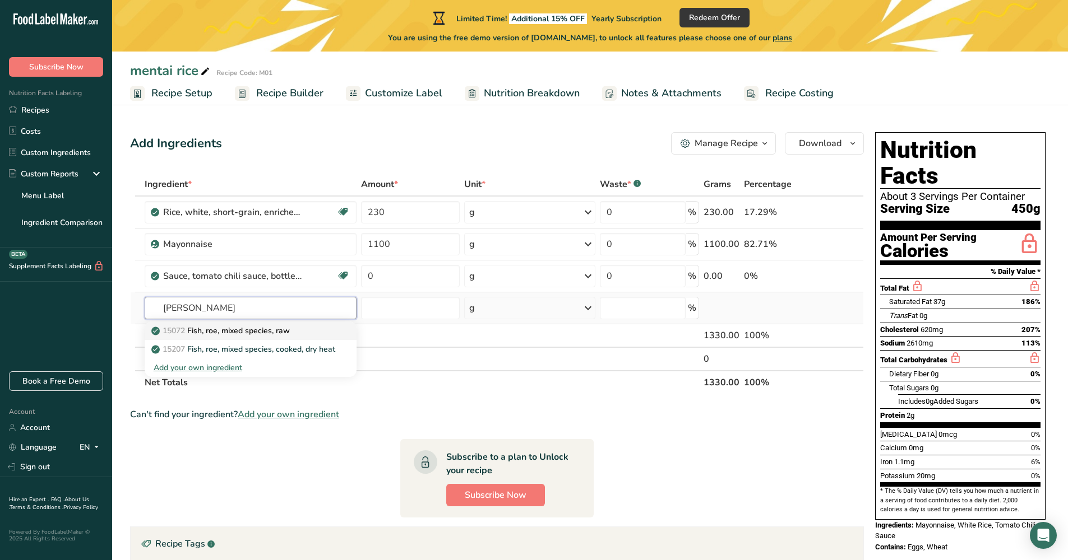
type input "roe"
click at [275, 335] on p "15072 Fish, roe, mixed species, raw" at bounding box center [222, 331] width 136 height 12
type input "Fish, roe, mixed species, raw"
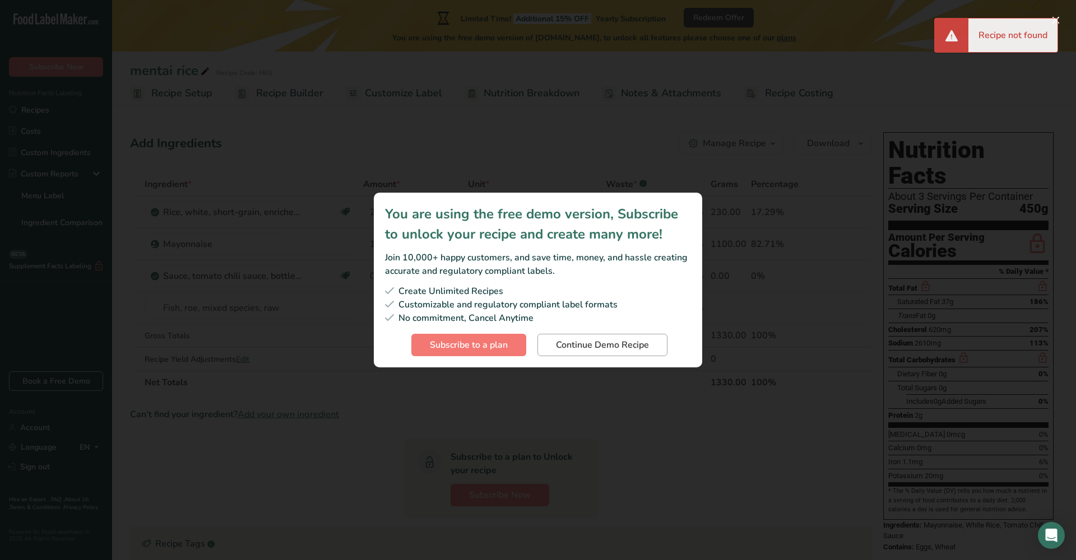
click at [591, 351] on span "Continue Demo Recipe" at bounding box center [602, 345] width 93 height 13
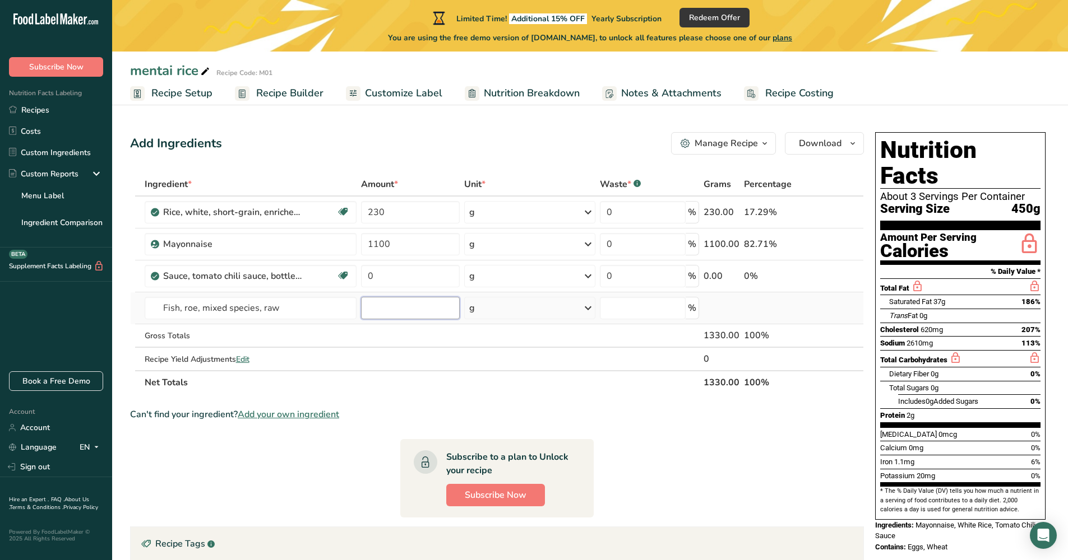
click at [390, 310] on input "number" at bounding box center [410, 308] width 99 height 22
click at [379, 281] on input "0" at bounding box center [410, 276] width 99 height 22
click at [400, 284] on input "650" at bounding box center [410, 276] width 99 height 22
type input "6"
type input "30"
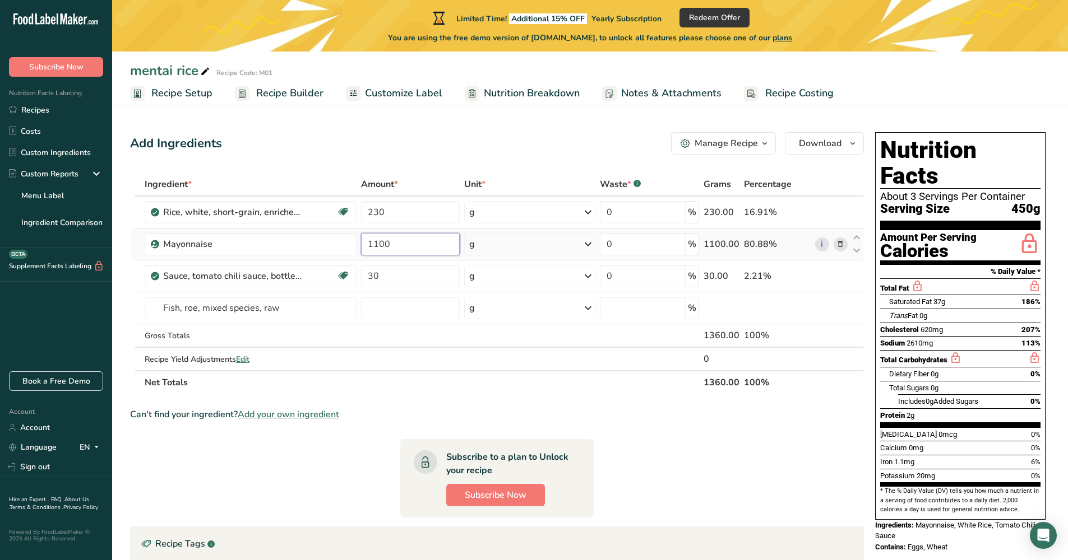
click at [396, 251] on div "Ingredient * Amount * Unit * Waste * .a-a{fill:#347362;}.b-a{fill:#fff;} Grams …" at bounding box center [497, 284] width 734 height 222
click at [405, 249] on input "1100" at bounding box center [410, 244] width 99 height 22
type input "60"
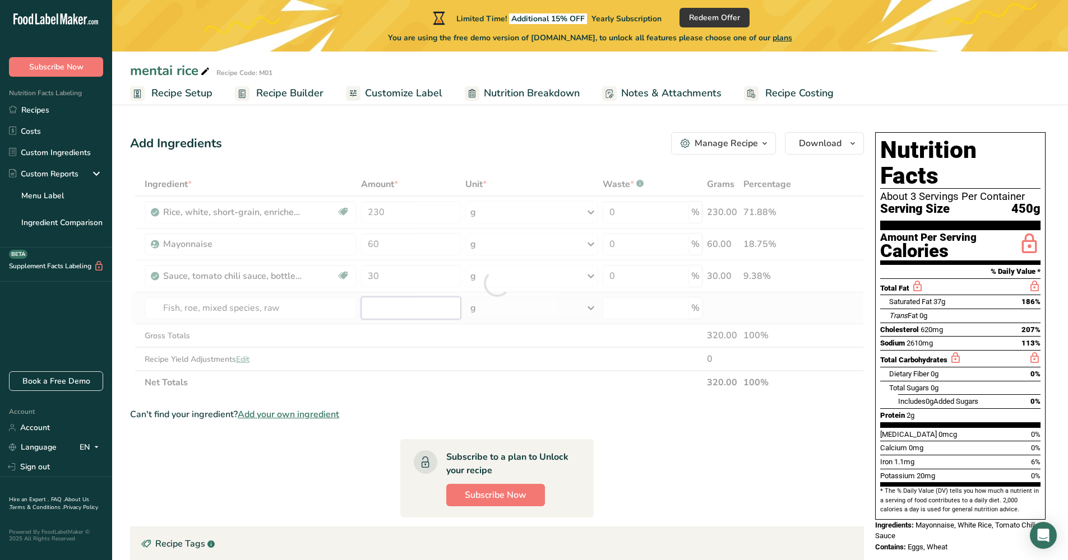
click at [379, 315] on div "Ingredient * Amount * Unit * Waste * .a-a{fill:#347362;}.b-a{fill:#fff;} Grams …" at bounding box center [497, 284] width 734 height 222
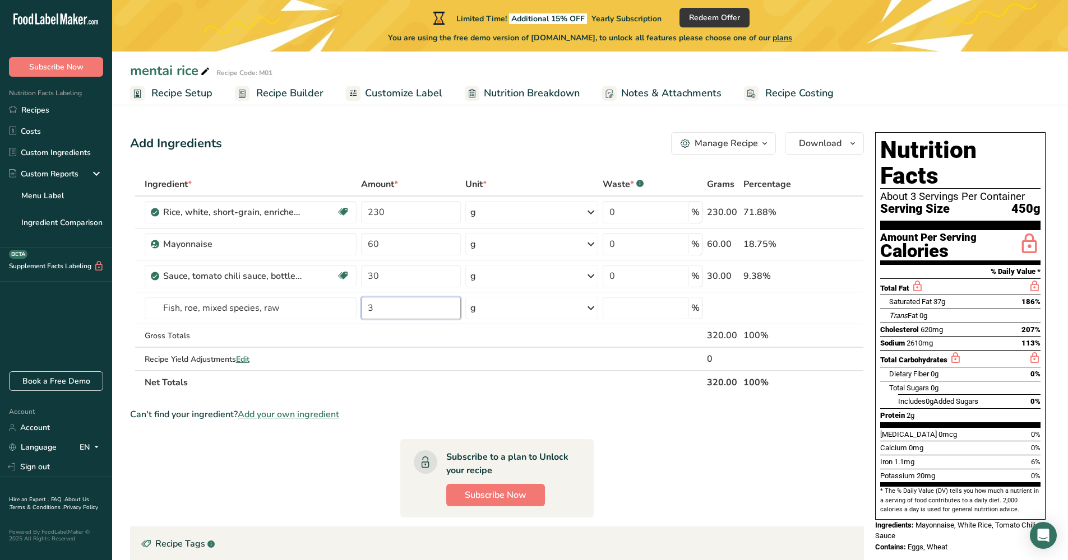
type input "3"
click at [684, 410] on div "Can't find your ingredient? Add your own ingredient" at bounding box center [497, 414] width 734 height 13
click at [779, 305] on td at bounding box center [777, 309] width 72 height 32
click at [244, 361] on span "Edit" at bounding box center [242, 359] width 13 height 11
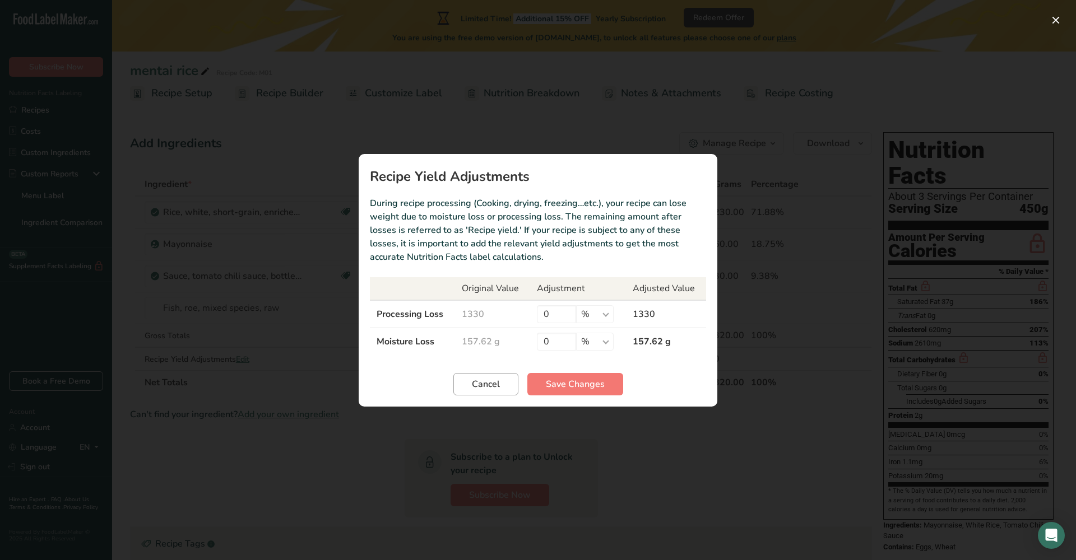
click at [487, 387] on span "Cancel" at bounding box center [486, 384] width 28 height 13
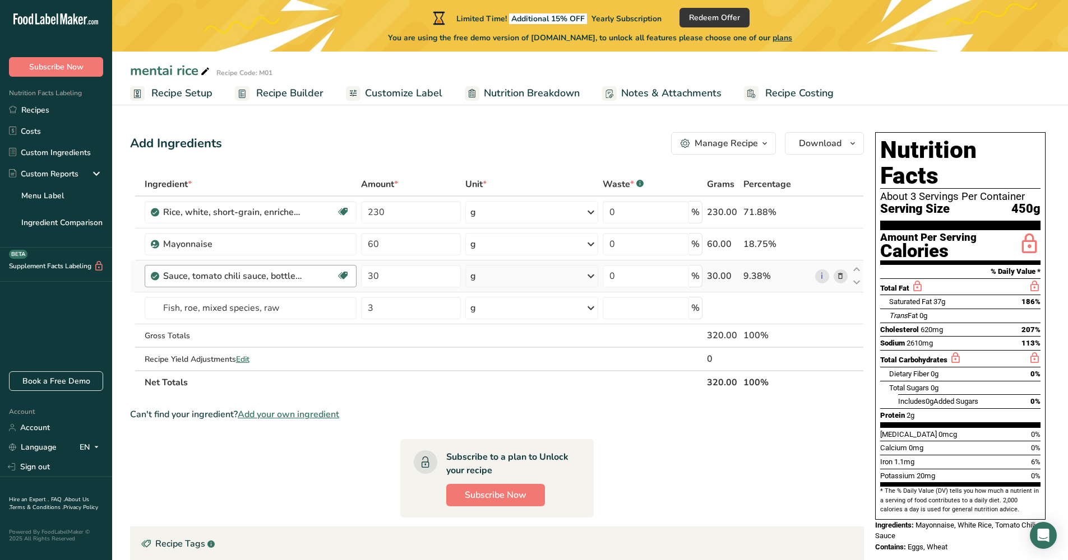
click at [327, 276] on div "Sauce, tomato chili sauce, bottled, with salt" at bounding box center [250, 276] width 174 height 13
click at [267, 283] on div "Sauce, tomato chili sauce, bottled, with salt Dairy free Vegan Vegetarian Soy f…" at bounding box center [251, 276] width 212 height 22
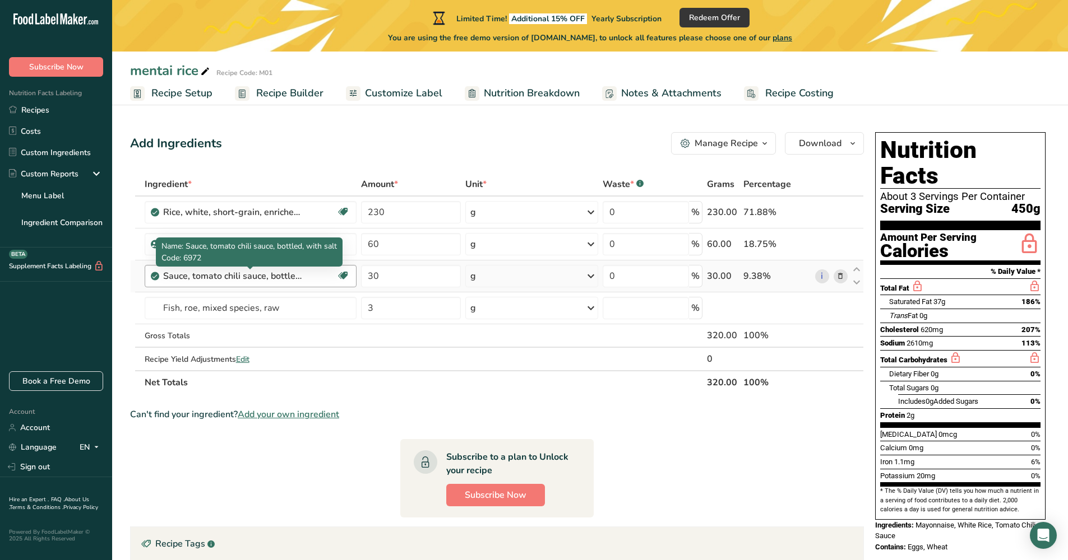
click at [272, 280] on div "Sauce, tomato chili sauce, bottled, with salt" at bounding box center [233, 276] width 140 height 13
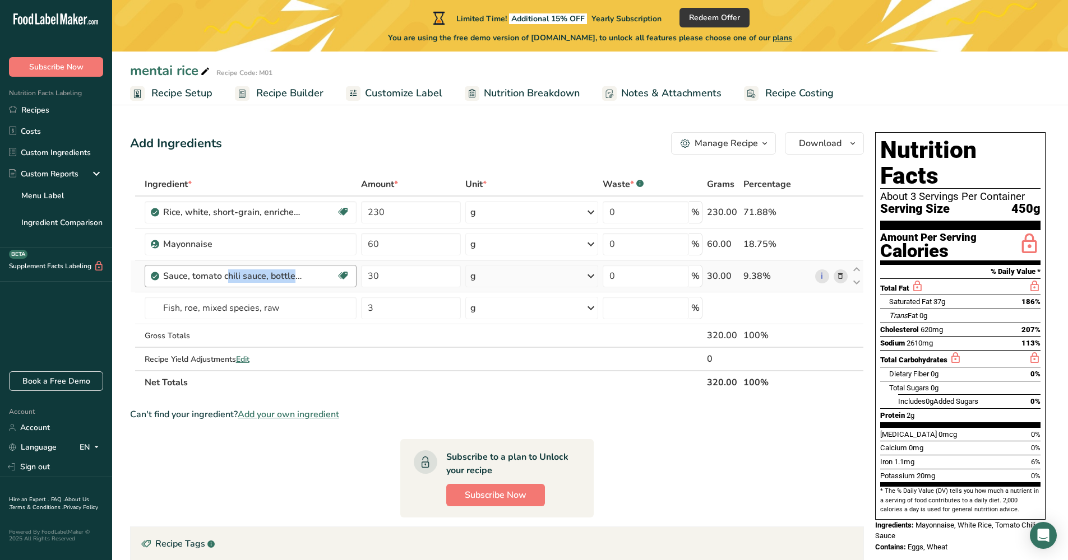
click at [272, 280] on div "Sauce, tomato chili sauce, bottled, with salt" at bounding box center [233, 276] width 140 height 13
click at [857, 268] on icon at bounding box center [856, 270] width 13 height 8
click at [858, 284] on icon at bounding box center [856, 283] width 13 height 8
click at [843, 279] on icon at bounding box center [840, 277] width 8 height 12
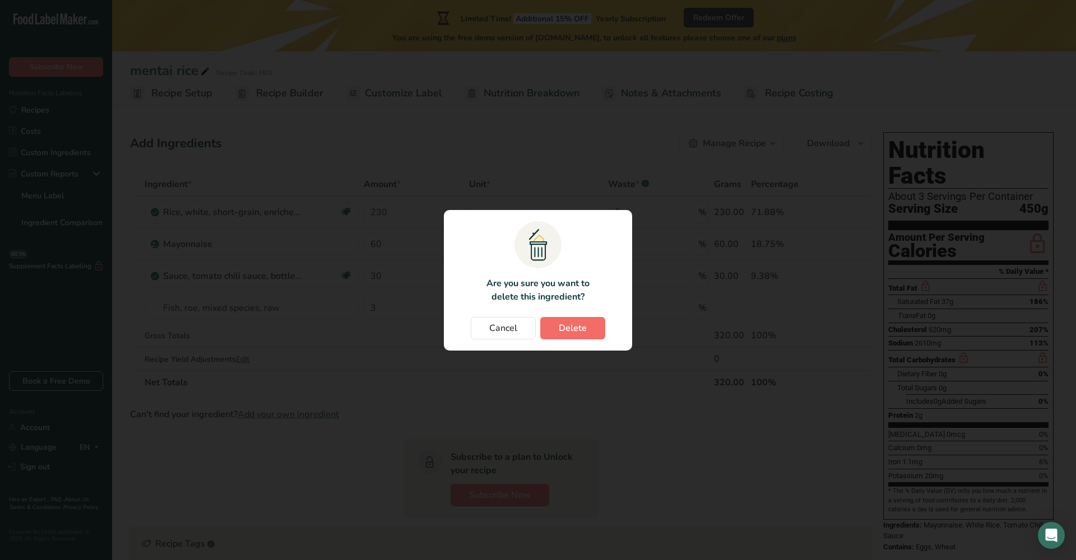
click at [574, 336] on button "Delete" at bounding box center [572, 328] width 65 height 22
click at [569, 332] on span "Delete" at bounding box center [573, 328] width 28 height 13
click at [514, 323] on span "Cancel" at bounding box center [503, 328] width 28 height 13
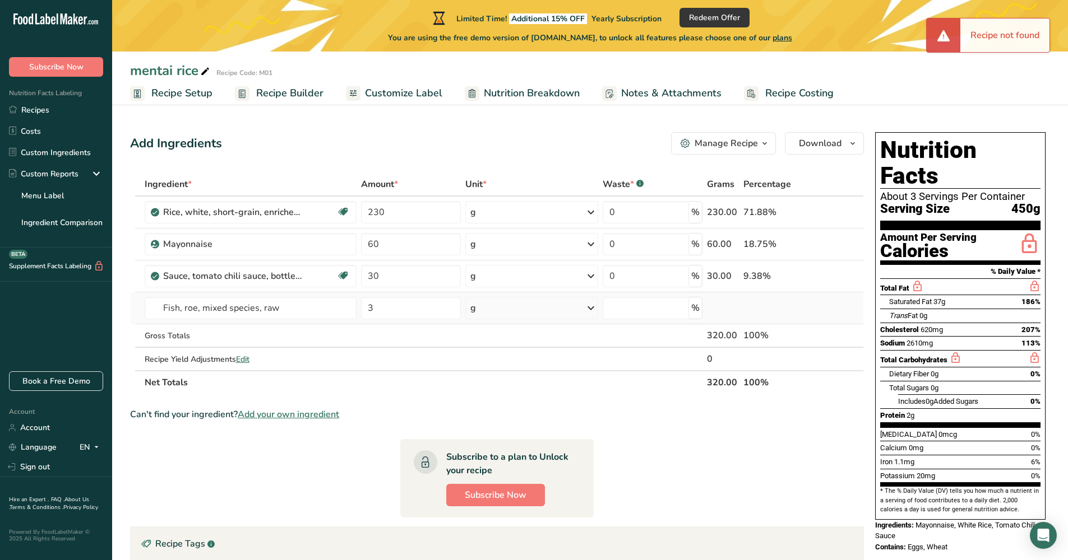
click at [837, 309] on td at bounding box center [831, 309] width 37 height 32
click at [840, 277] on icon at bounding box center [840, 277] width 8 height 12
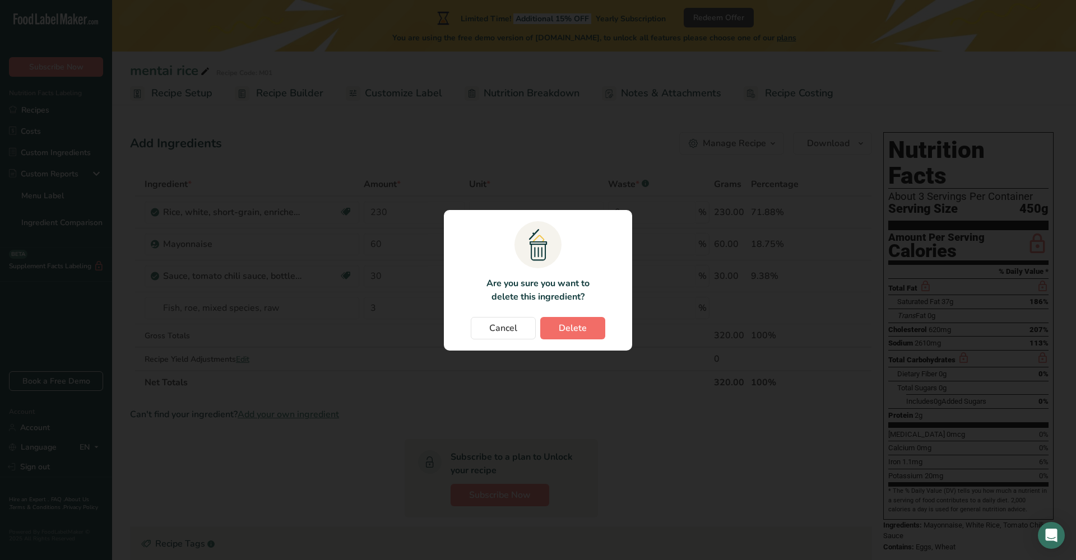
click at [555, 323] on button "Delete" at bounding box center [572, 328] width 65 height 22
click at [557, 156] on div "Change password modal" at bounding box center [538, 280] width 1076 height 560
click at [517, 336] on button "Cancel" at bounding box center [503, 328] width 65 height 22
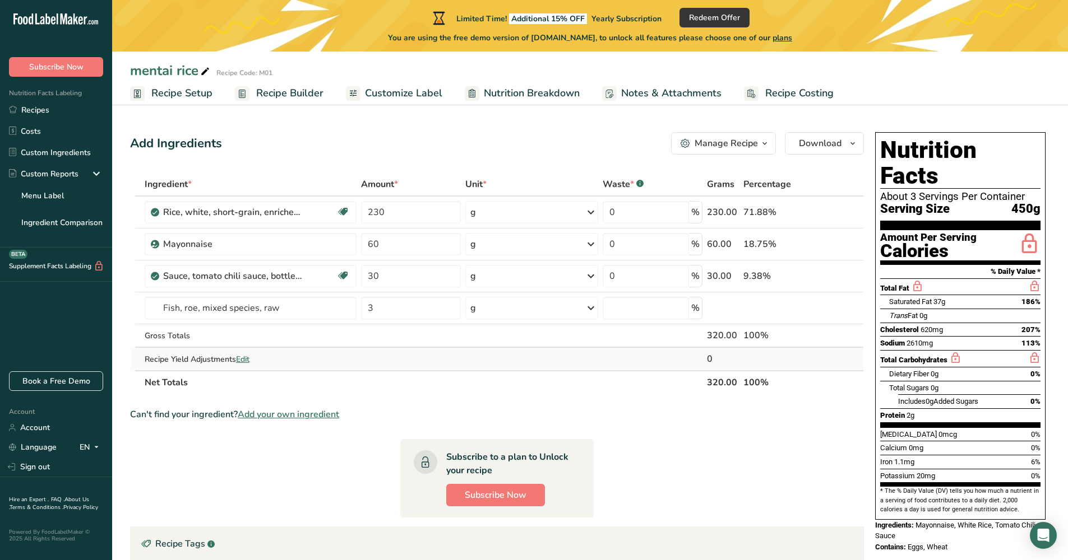
click at [249, 357] on span "Edit" at bounding box center [242, 359] width 13 height 11
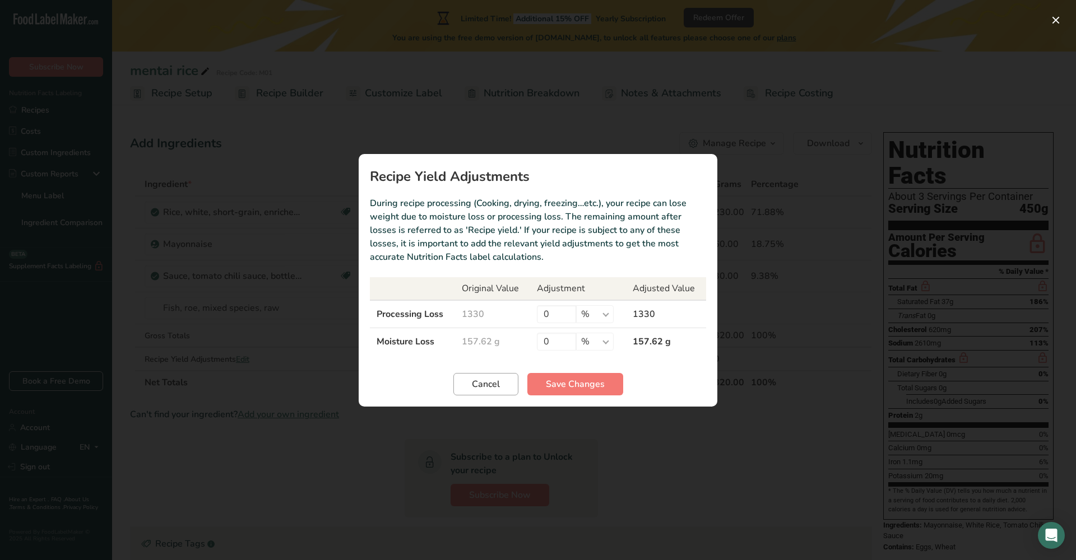
click at [511, 384] on button "Cancel" at bounding box center [485, 384] width 65 height 22
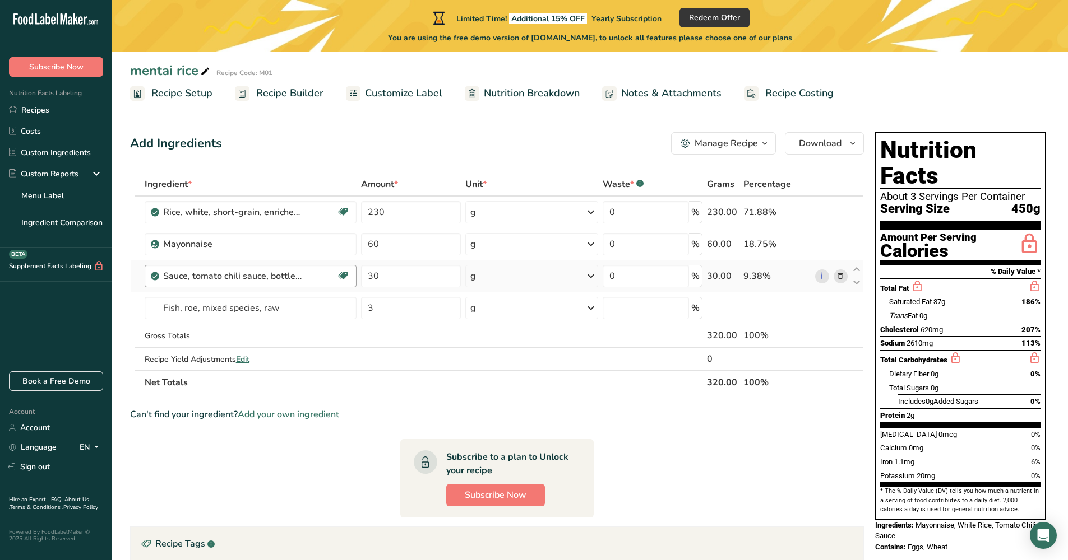
click at [351, 273] on div "Sauce, tomato chili sauce, bottled, with salt Dairy free Vegan Vegetarian Soy f…" at bounding box center [251, 276] width 212 height 22
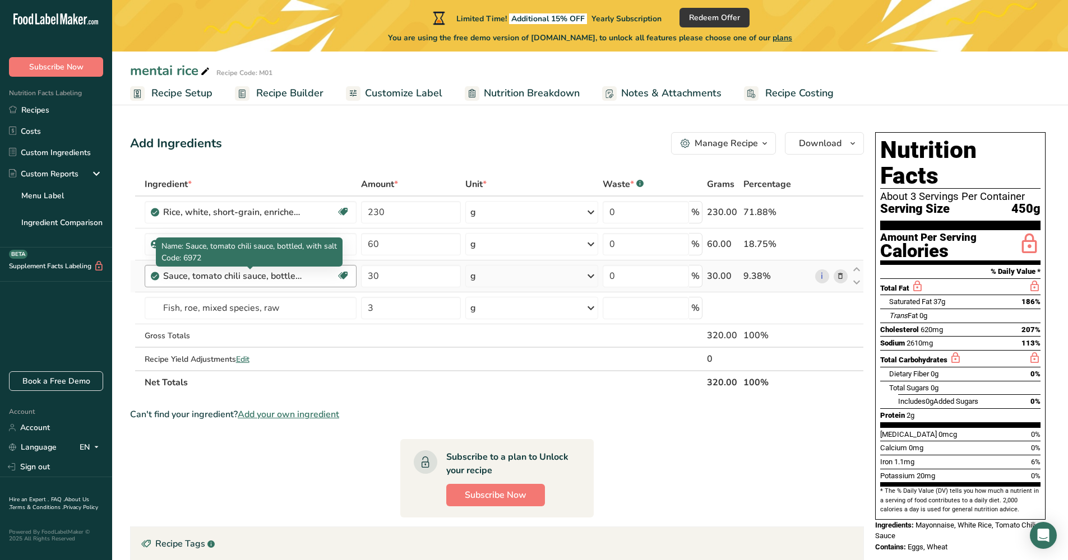
click at [288, 280] on div "Sauce, tomato chili sauce, bottled, with salt" at bounding box center [233, 276] width 140 height 13
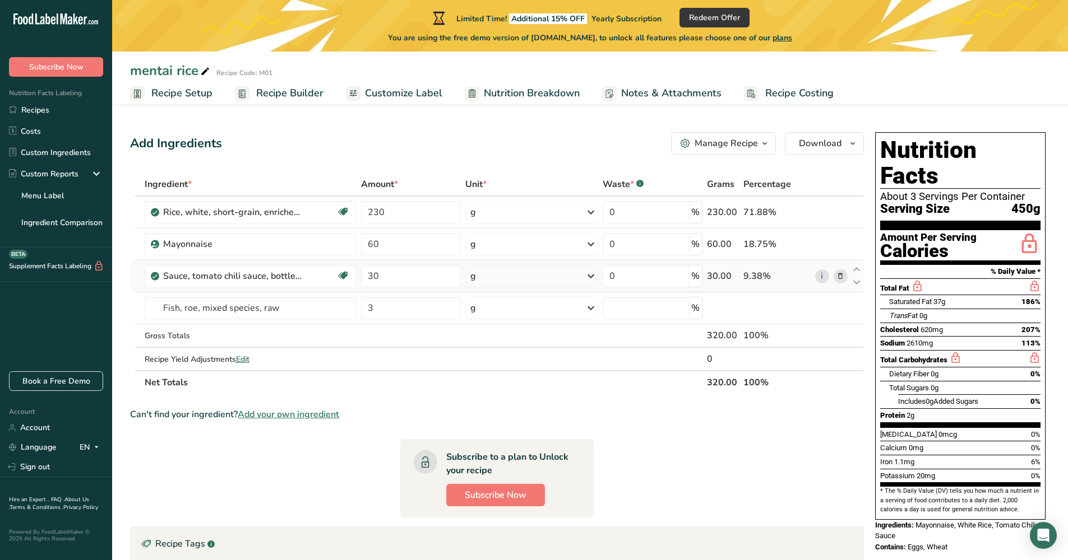
click at [151, 275] on span at bounding box center [155, 276] width 8 height 13
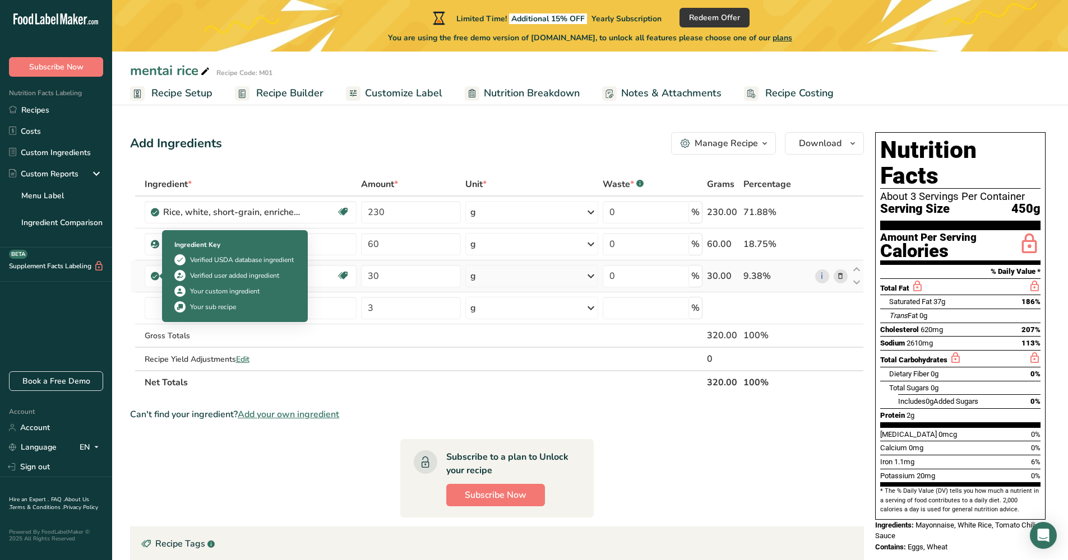
click at [156, 275] on icon at bounding box center [154, 276] width 7 height 10
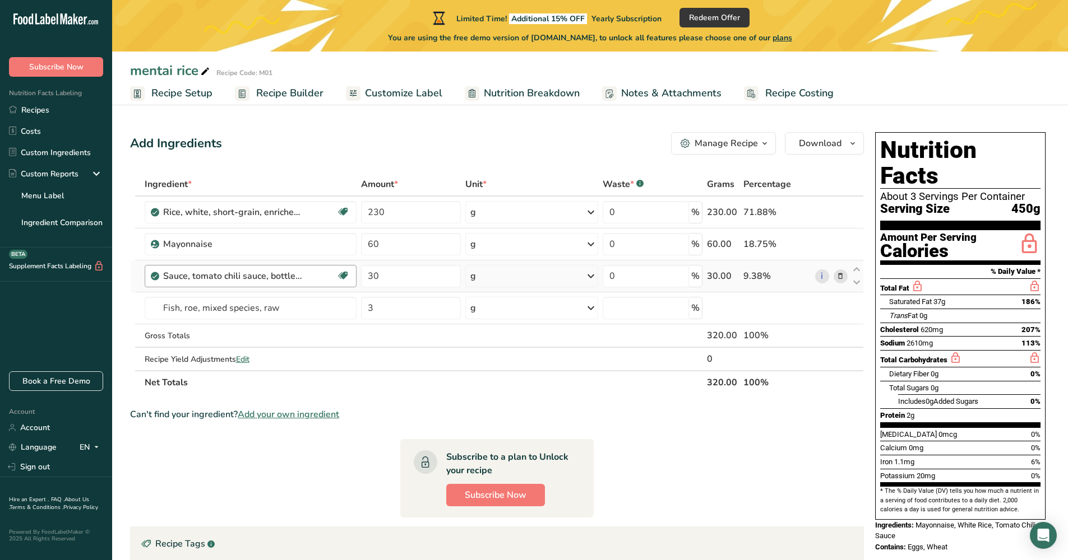
click at [323, 283] on div "Sauce, tomato chili sauce, bottled, with salt Dairy free Vegan Vegetarian Soy f…" at bounding box center [251, 276] width 212 height 22
click at [281, 309] on input "Fish, roe, mixed species, raw" at bounding box center [251, 308] width 212 height 22
drag, startPoint x: 293, startPoint y: 309, endPoint x: 134, endPoint y: 301, distance: 158.8
click at [134, 301] on tr "Fish, roe, mixed species, raw 15072 Fish, roe, mixed species, raw 15207 Fish, r…" at bounding box center [497, 309] width 733 height 32
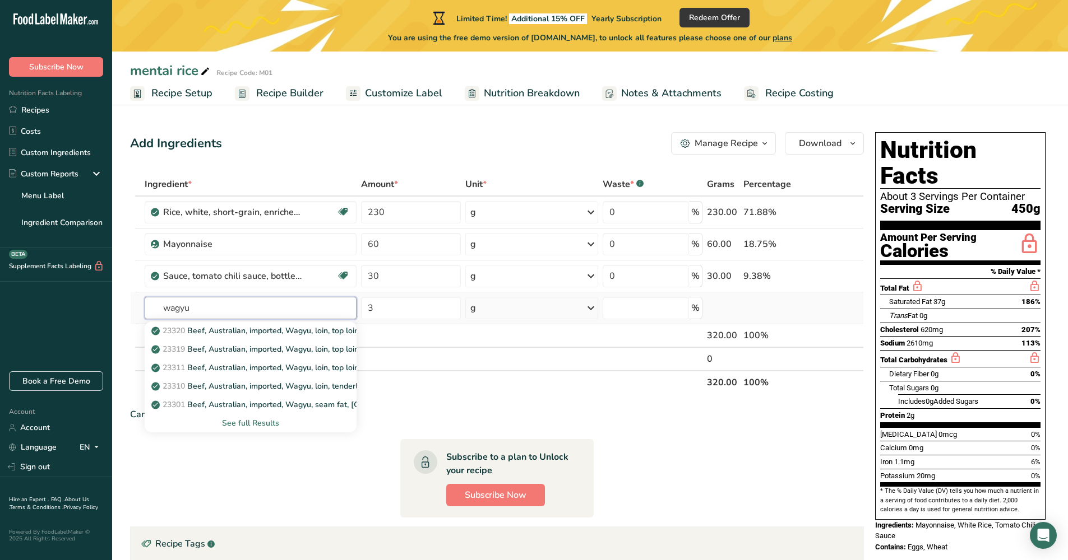
type input "wagyu"
click at [275, 425] on div "See full Results" at bounding box center [251, 424] width 194 height 12
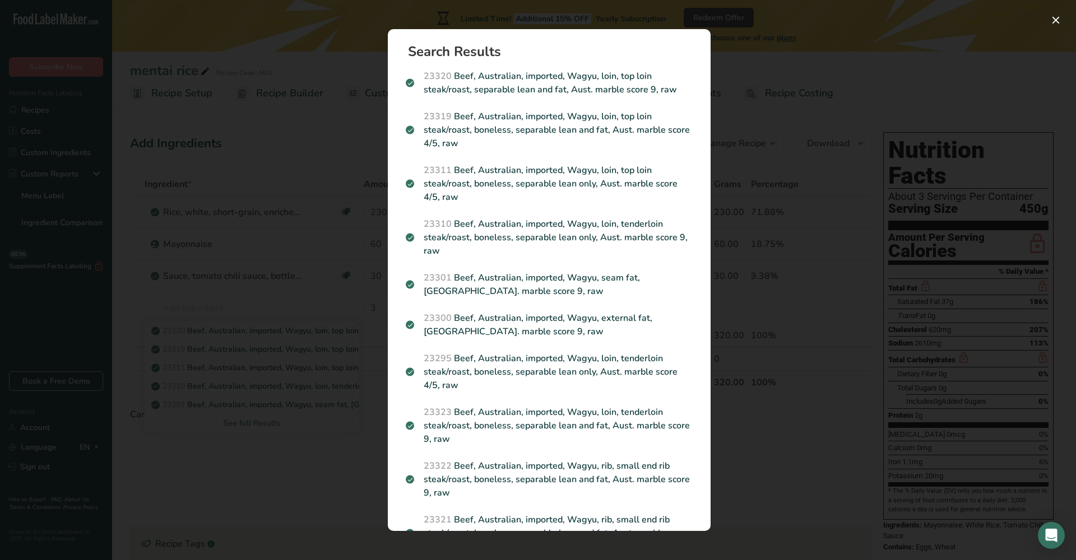
click at [249, 369] on div "Search results modal" at bounding box center [538, 280] width 1076 height 560
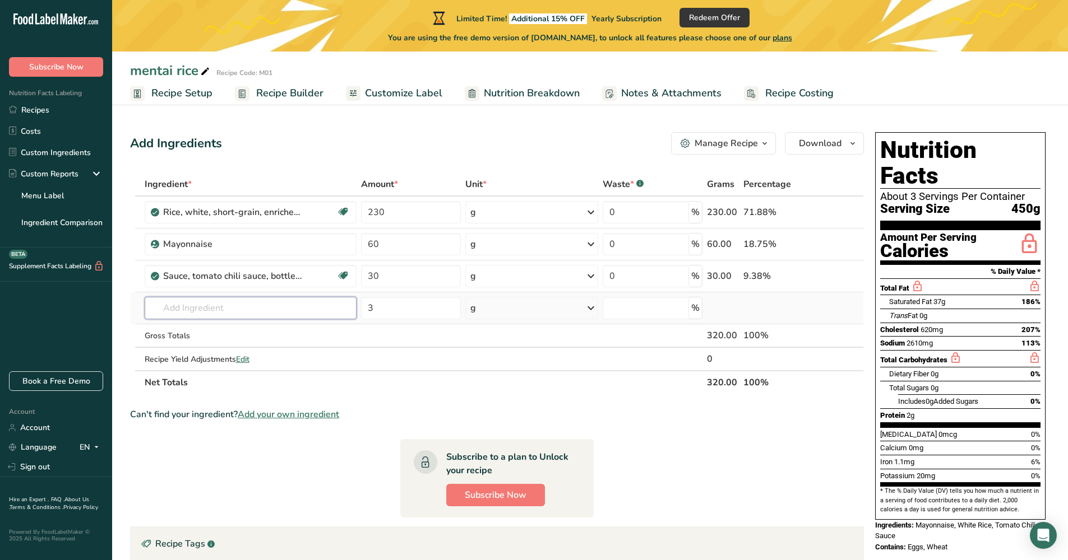
click at [237, 312] on input "text" at bounding box center [251, 308] width 212 height 22
drag, startPoint x: 201, startPoint y: 312, endPoint x: 147, endPoint y: 313, distance: 53.8
click at [147, 313] on input "Japanese wagyu" at bounding box center [251, 308] width 212 height 22
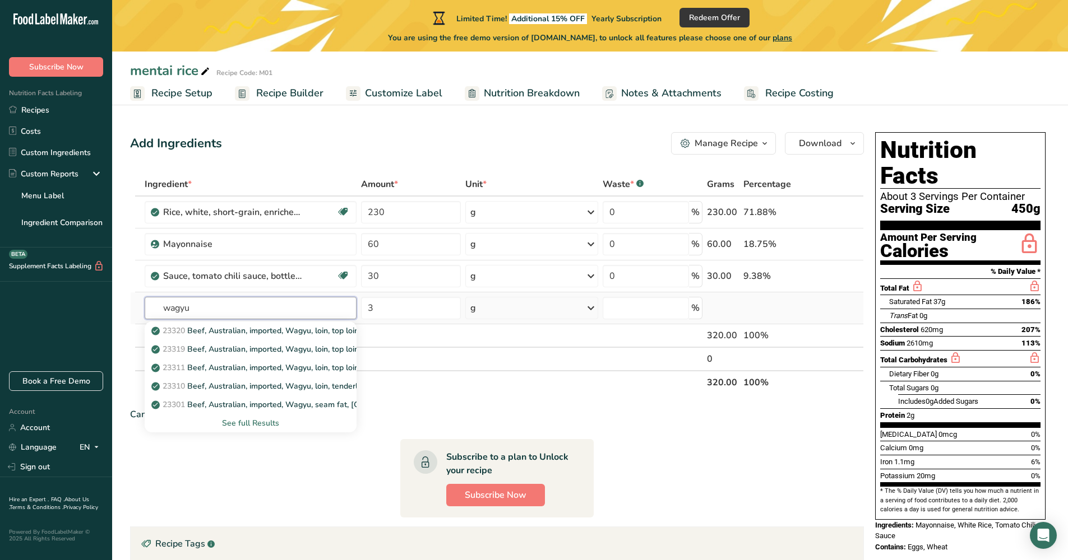
type input "wagyu"
click at [239, 422] on div "See full Results" at bounding box center [251, 424] width 194 height 12
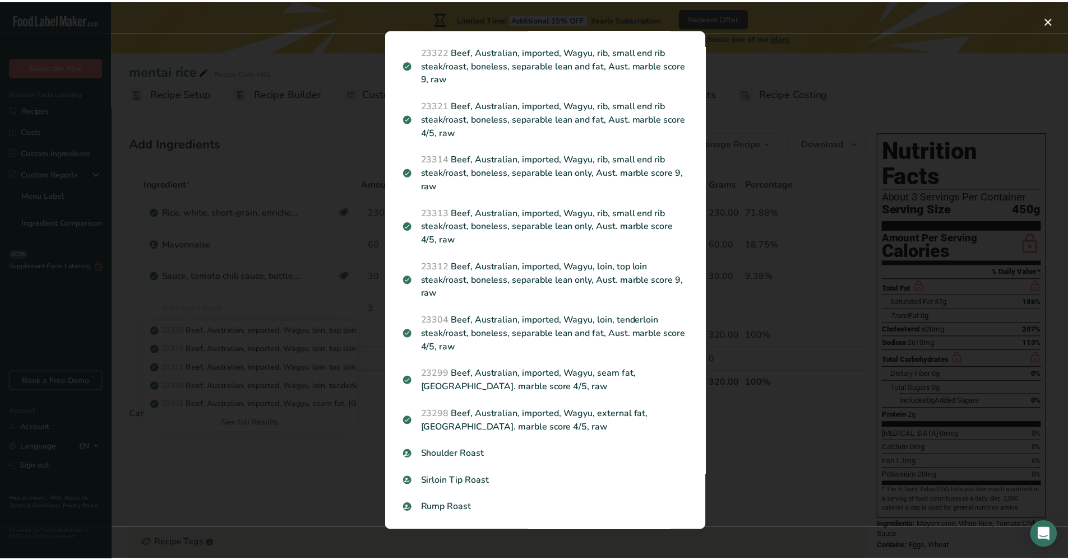
scroll to position [578, 0]
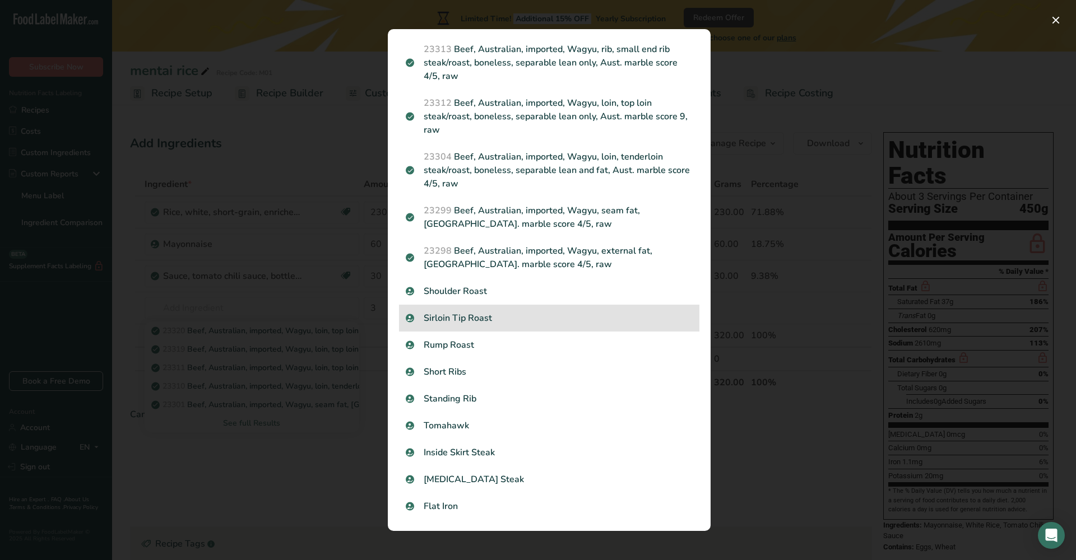
click at [506, 326] on div "Sirloin Tip Roast" at bounding box center [549, 318] width 300 height 27
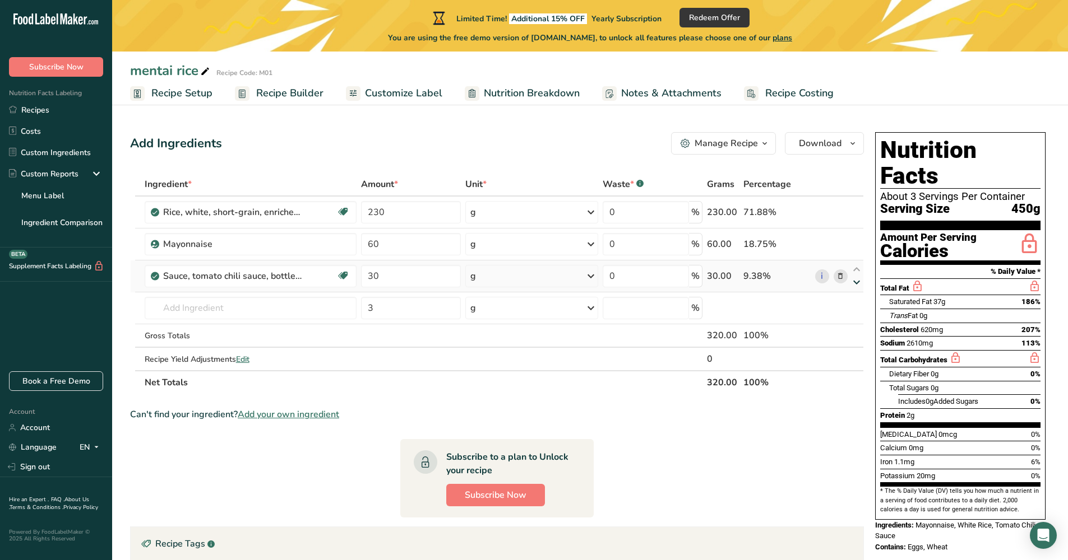
click at [855, 280] on icon at bounding box center [856, 283] width 13 height 8
click at [855, 282] on icon at bounding box center [856, 283] width 13 height 8
click at [857, 271] on icon at bounding box center [856, 270] width 13 height 8
click at [824, 276] on link "i" at bounding box center [822, 277] width 14 height 14
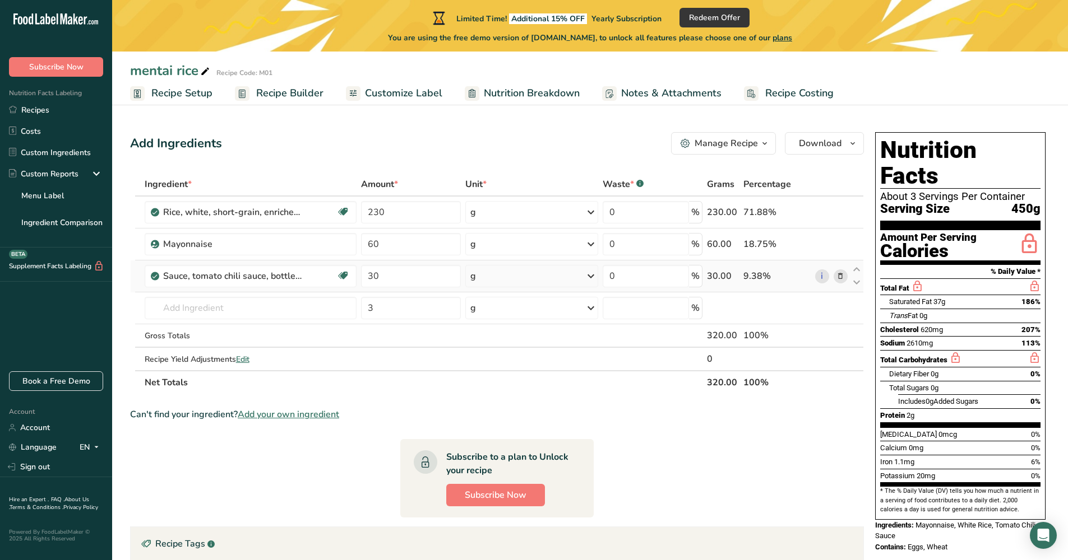
click at [841, 276] on icon at bounding box center [840, 277] width 8 height 12
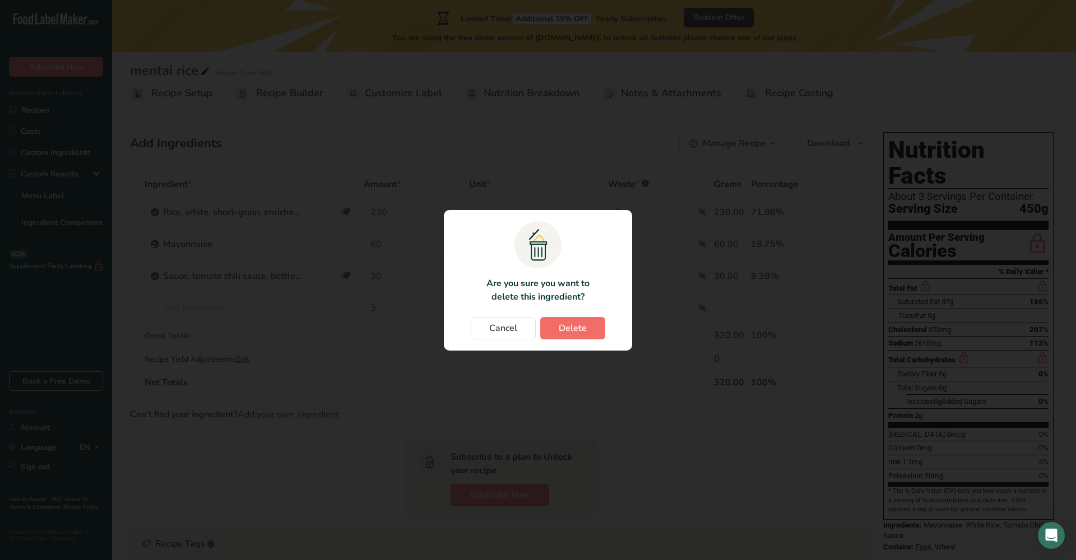
click at [568, 331] on span "Delete" at bounding box center [573, 328] width 28 height 13
click at [498, 329] on span "Cancel" at bounding box center [503, 328] width 28 height 13
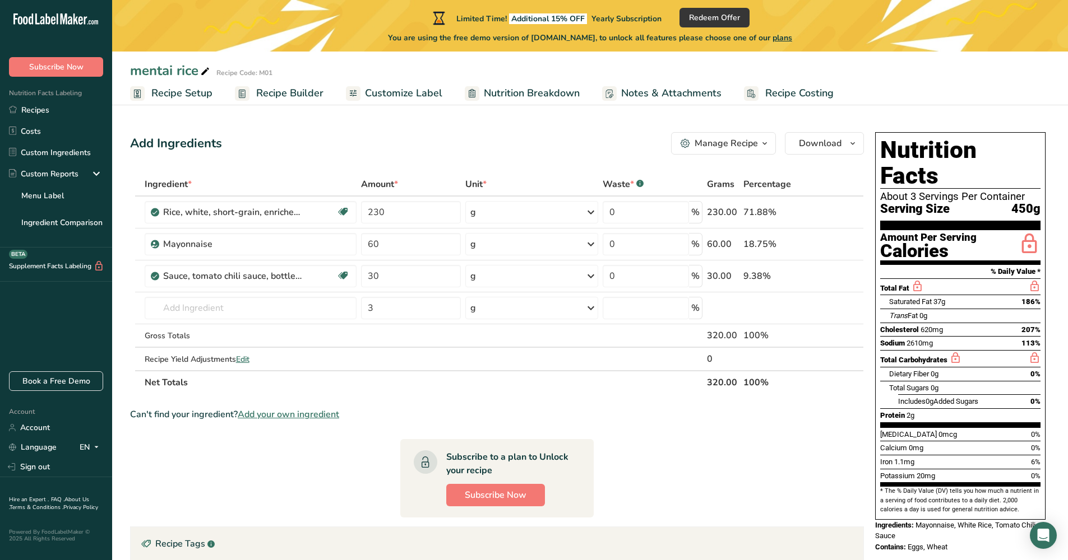
click at [261, 94] on span "Recipe Builder" at bounding box center [289, 93] width 67 height 15
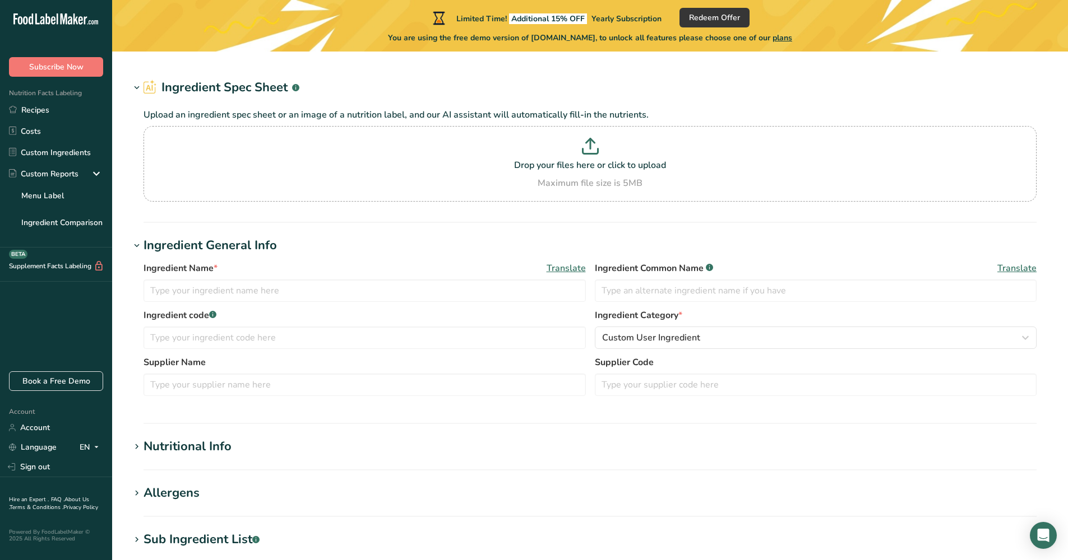
type input "Sauce, tomato chili sauce, bottled, with salt"
type input "Tomato Chili Sauce"
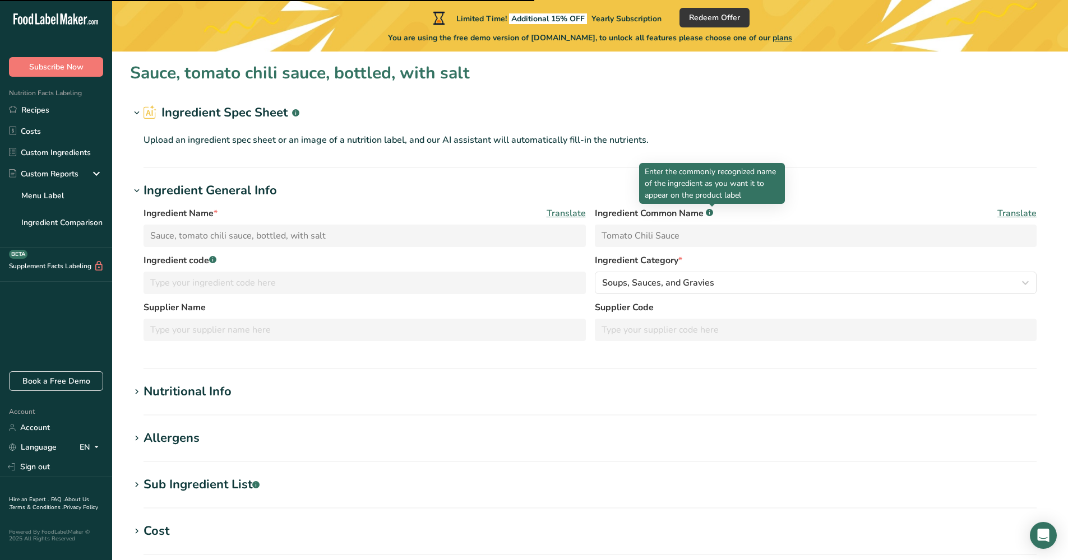
click at [711, 212] on rect at bounding box center [709, 212] width 7 height 7
